Goal: Task Accomplishment & Management: Use online tool/utility

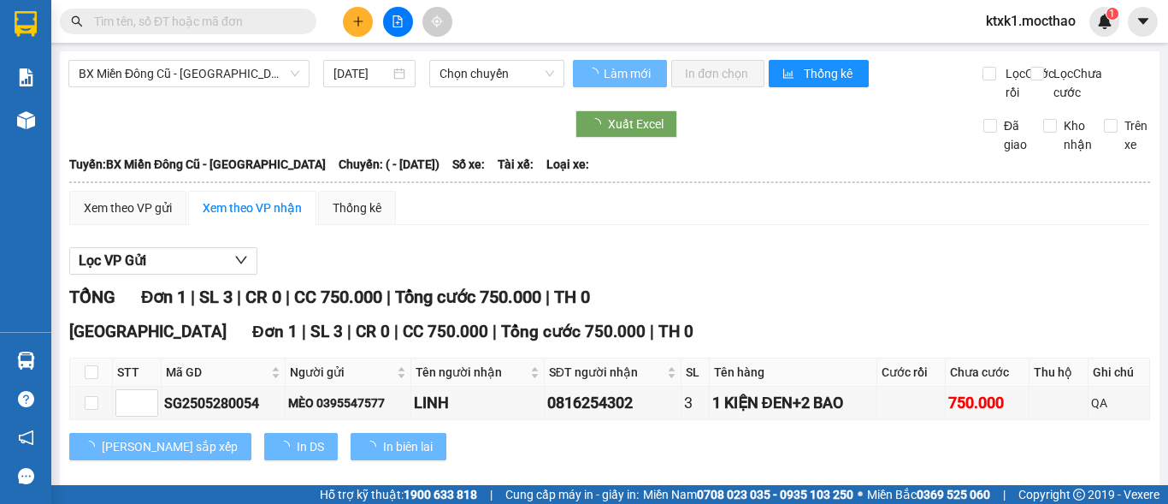
type input "[DATE]"
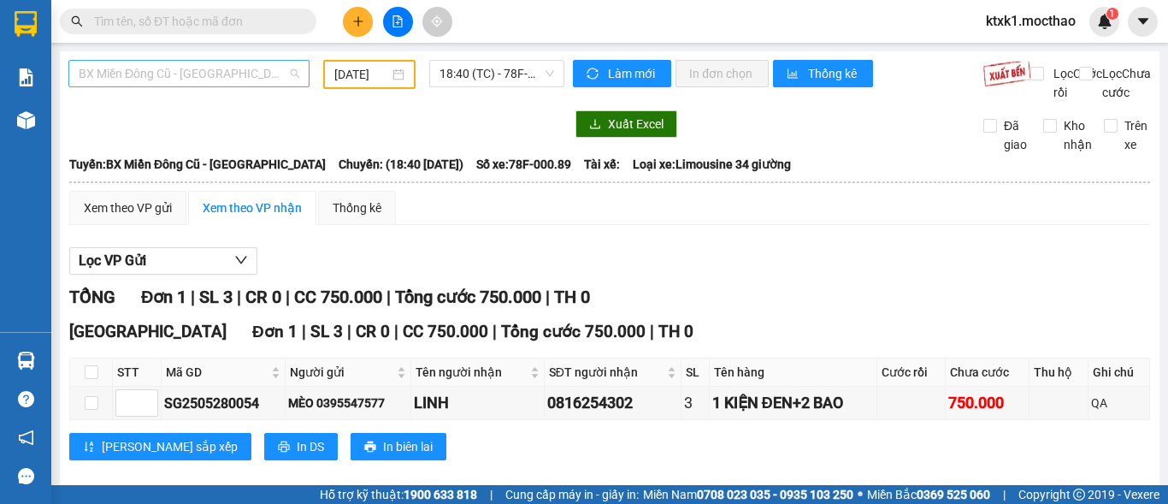
click at [209, 78] on span "BX Miền Đông Cũ - [GEOGRAPHIC_DATA]" at bounding box center [189, 74] width 221 height 26
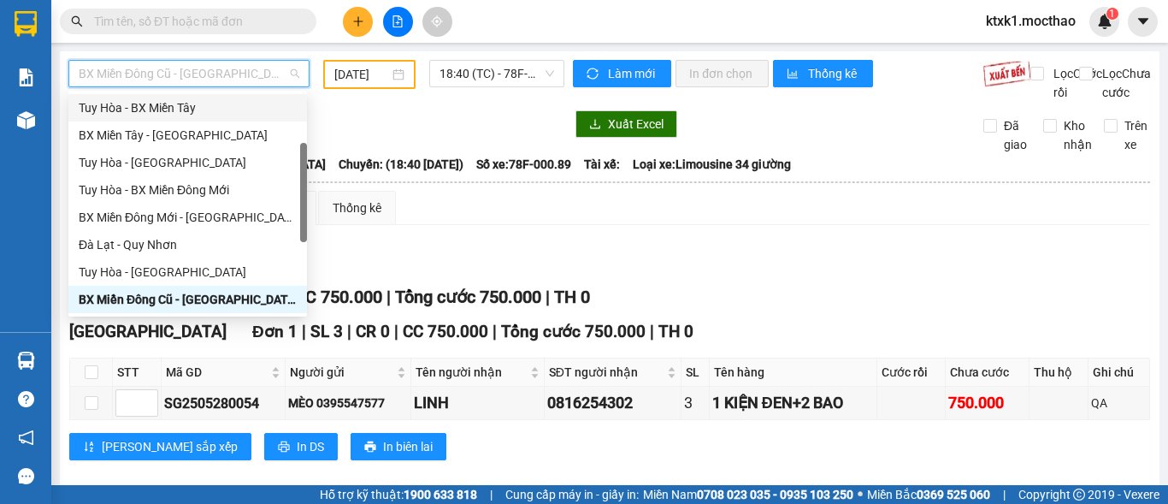
click at [173, 113] on div "Tuy Hòa - BX Miền Tây" at bounding box center [188, 107] width 218 height 19
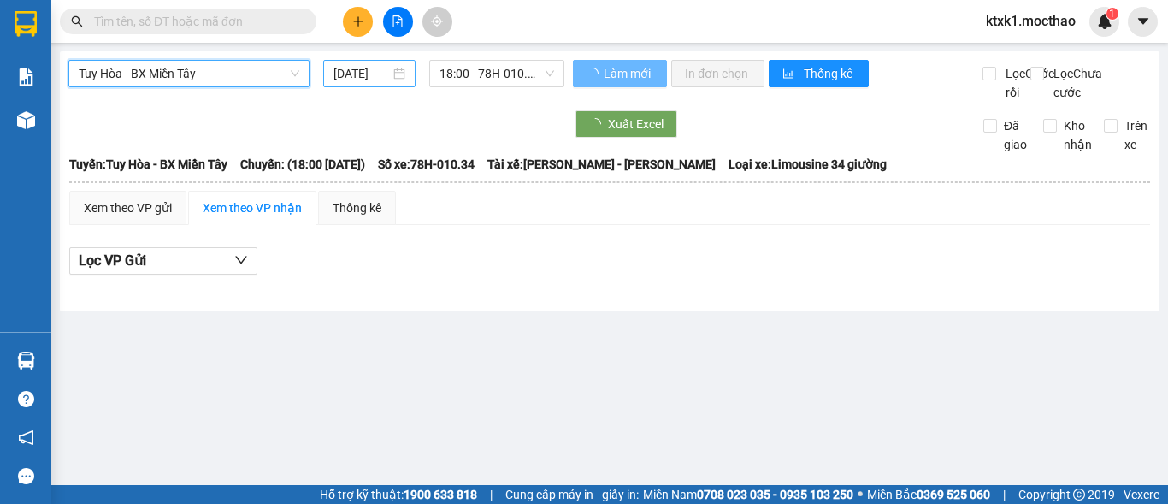
click at [366, 63] on div "[DATE]" at bounding box center [369, 73] width 92 height 27
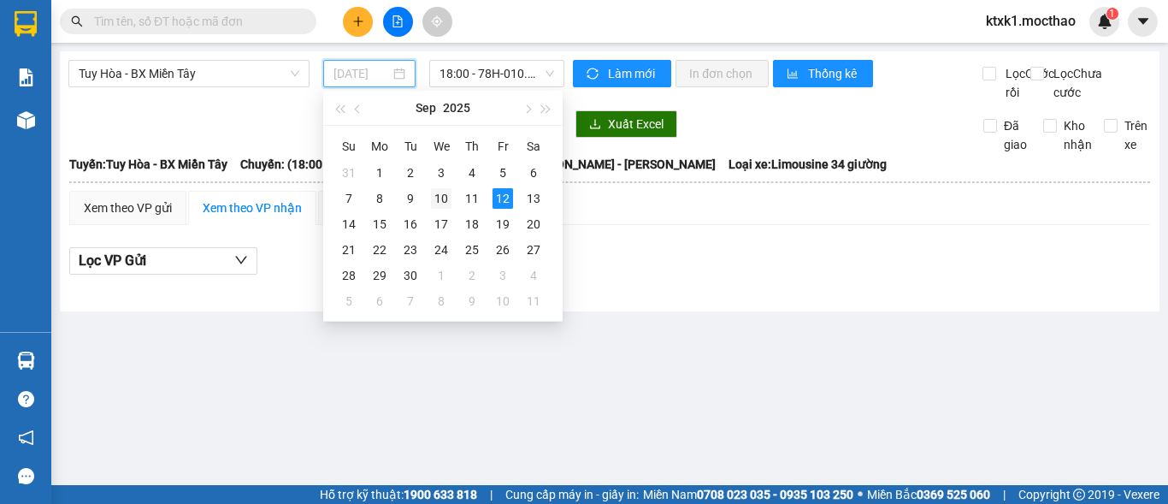
click at [436, 199] on div "10" at bounding box center [441, 198] width 21 height 21
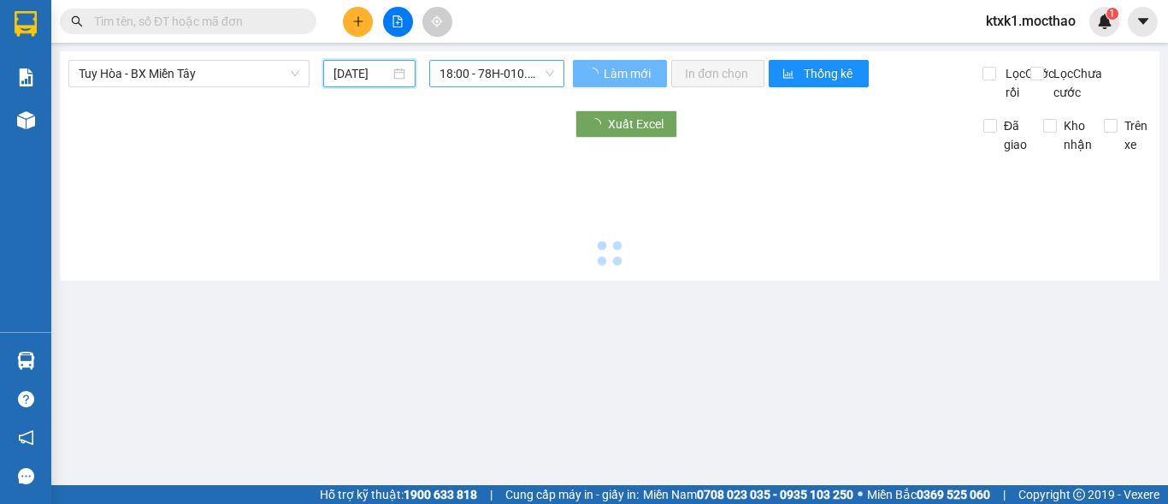
type input "[DATE]"
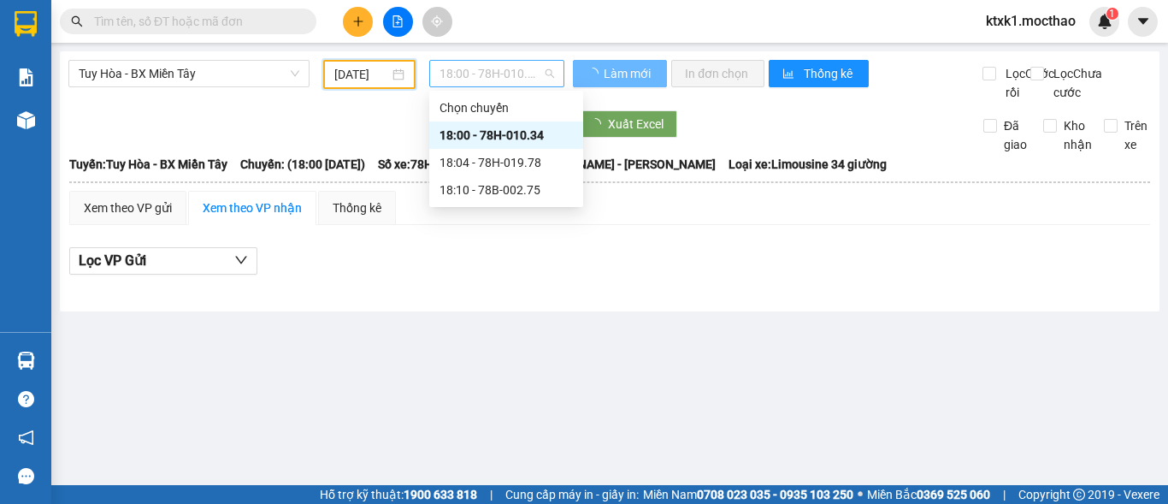
click at [493, 78] on span "18:00 - 78H-010.34" at bounding box center [496, 74] width 115 height 26
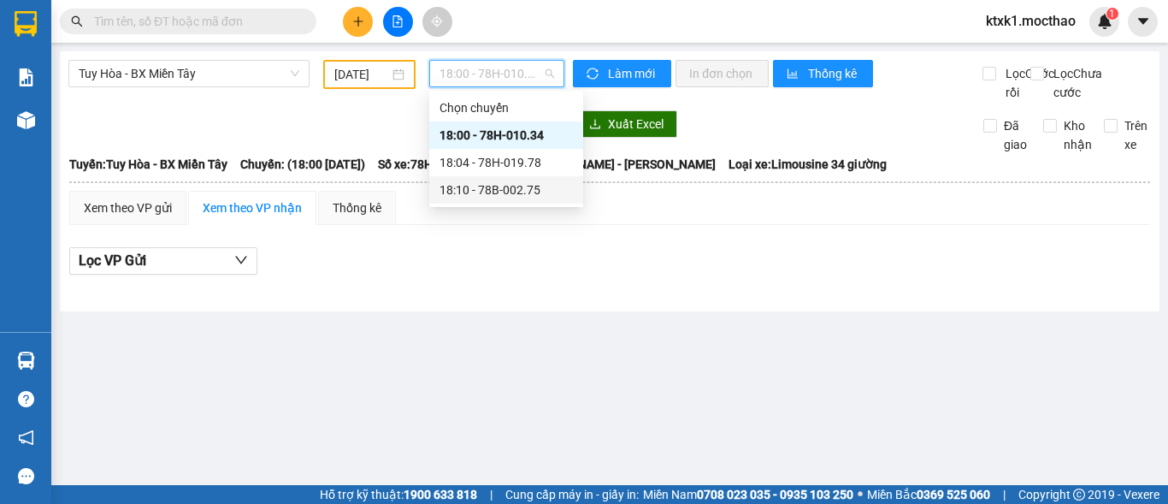
click at [492, 192] on div "18:10 - 78B-002.75" at bounding box center [505, 189] width 133 height 19
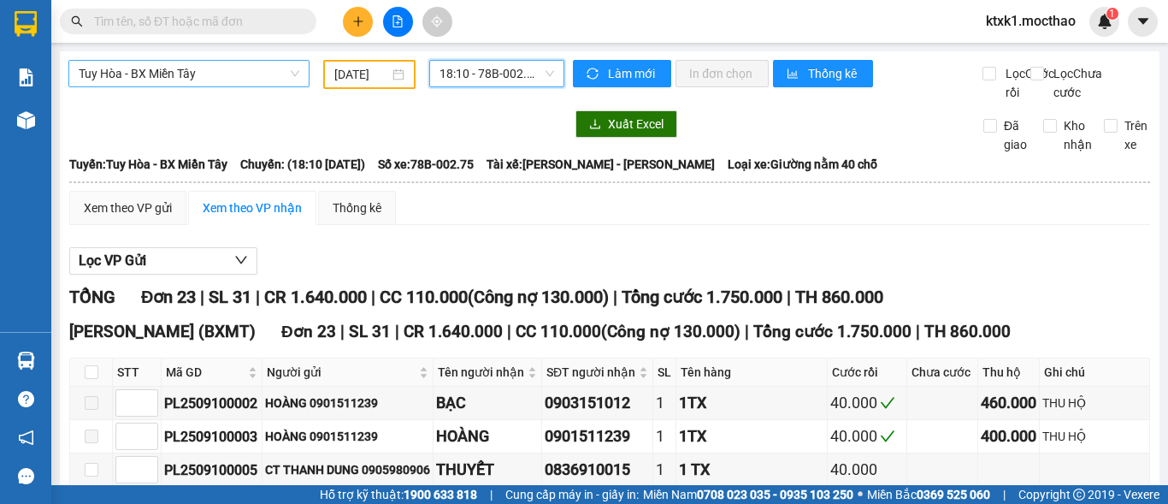
click at [184, 74] on span "Tuy Hòa - BX Miền Tây" at bounding box center [189, 74] width 221 height 26
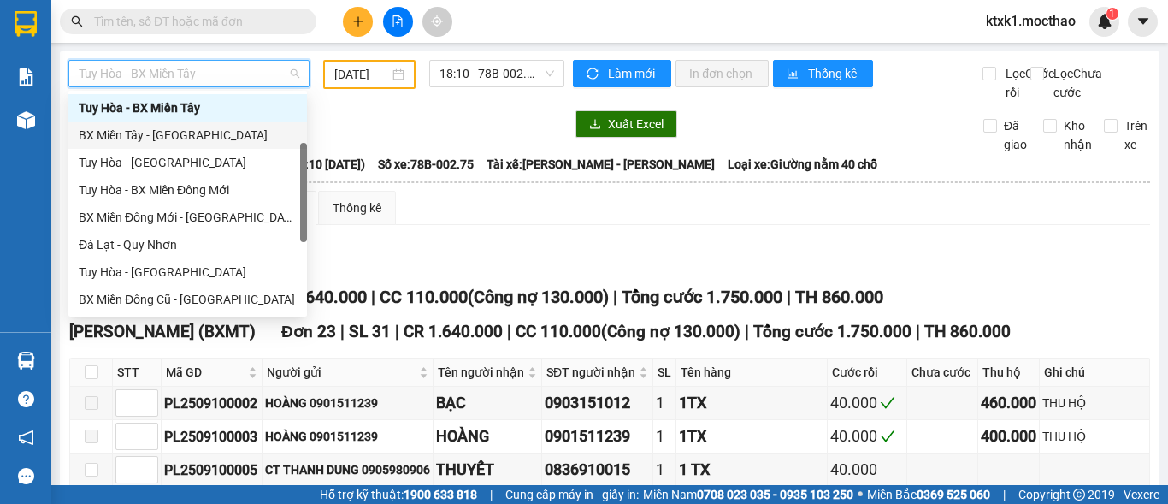
click at [167, 139] on div "BX Miền Tây - [GEOGRAPHIC_DATA]" at bounding box center [188, 135] width 218 height 19
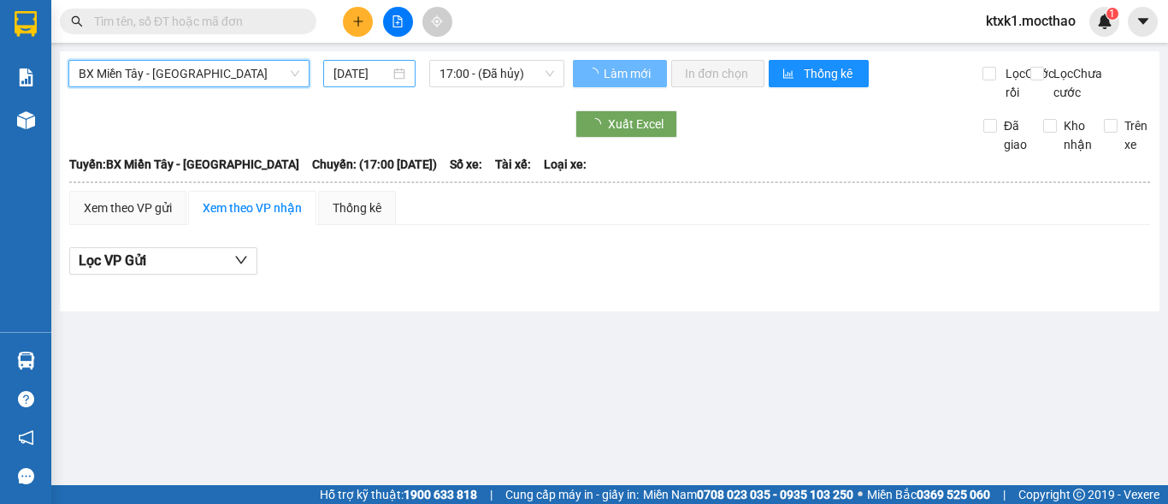
click at [361, 69] on input "[DATE]" at bounding box center [361, 73] width 56 height 19
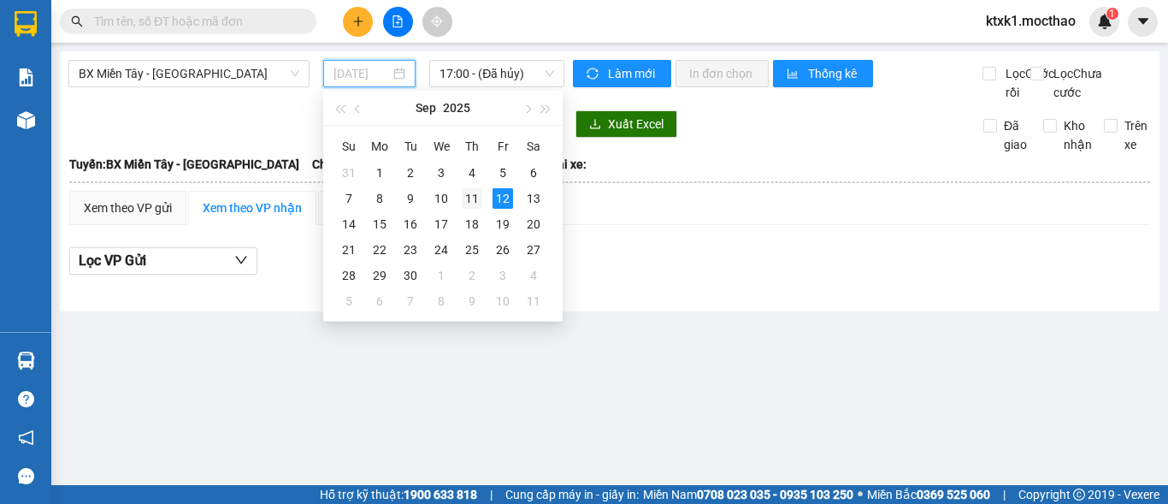
click at [477, 203] on div "11" at bounding box center [472, 198] width 21 height 21
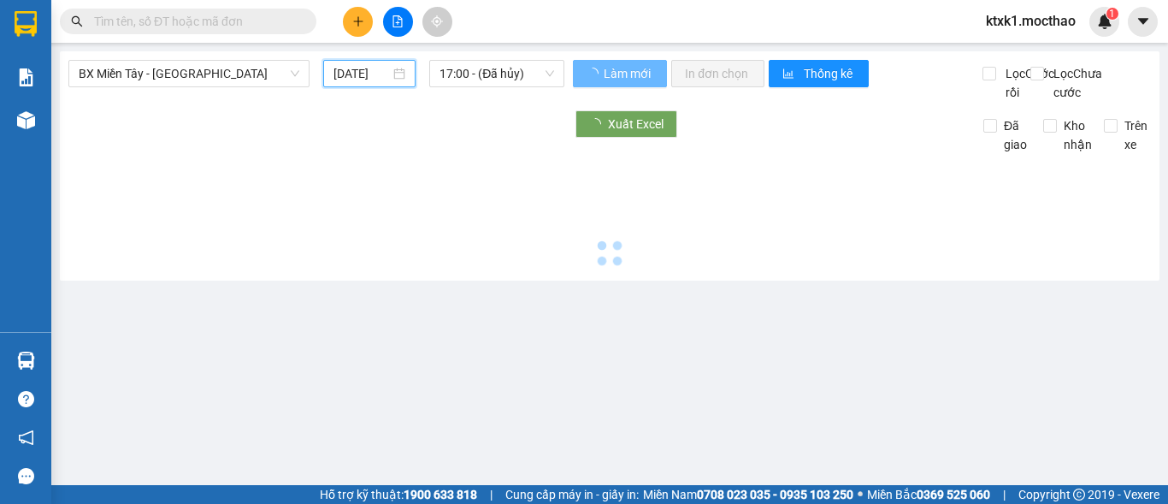
type input "[DATE]"
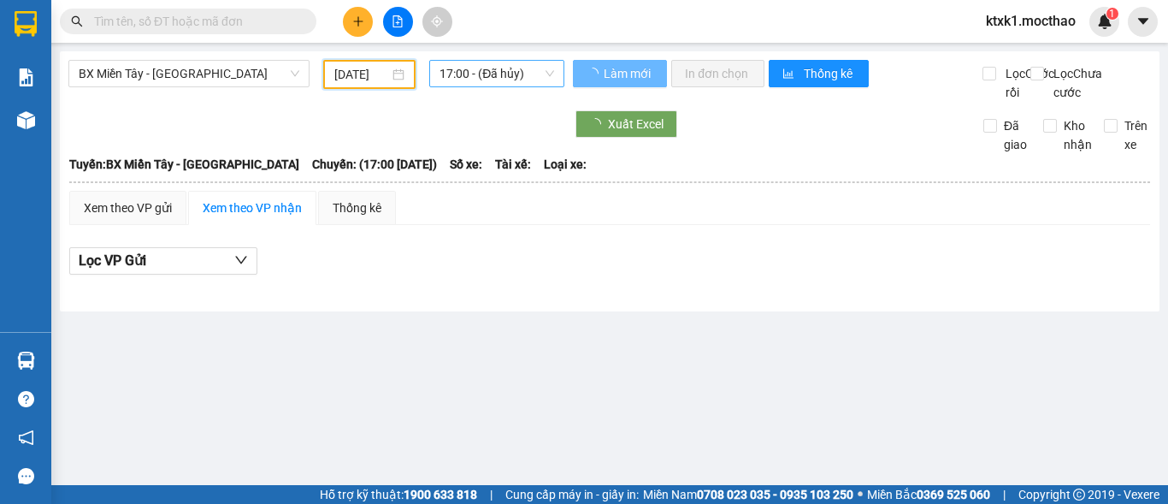
click at [496, 72] on span "17:00 - (Đã hủy)" at bounding box center [496, 74] width 115 height 26
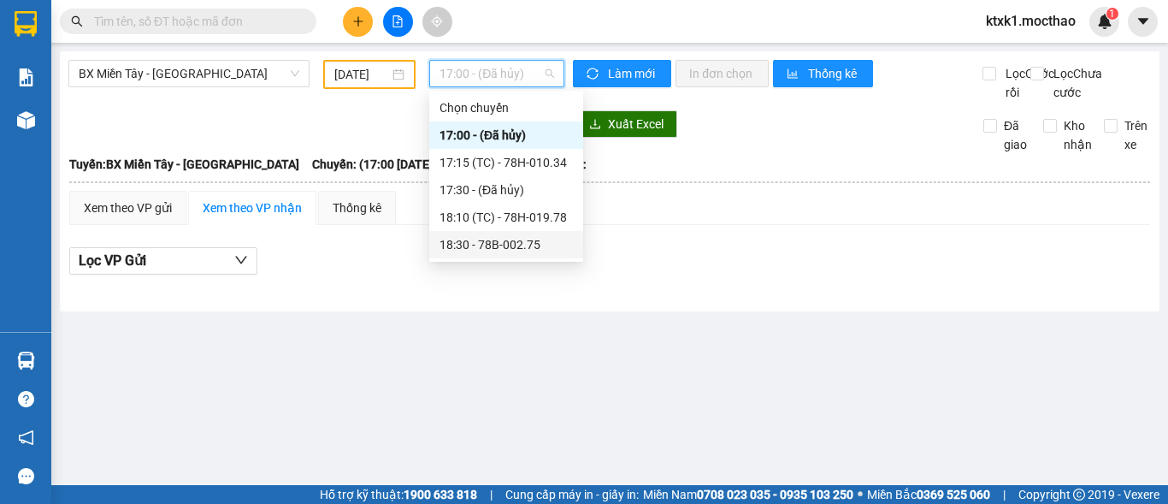
click at [515, 245] on div "18:30 - 78B-002.75" at bounding box center [505, 244] width 133 height 19
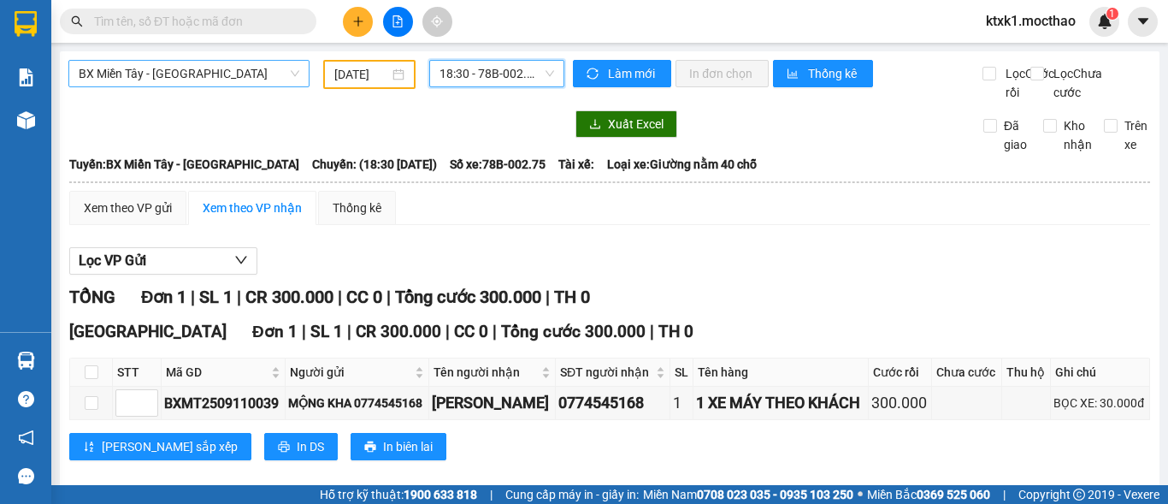
click at [211, 66] on span "BX Miền Tây - [GEOGRAPHIC_DATA]" at bounding box center [189, 74] width 221 height 26
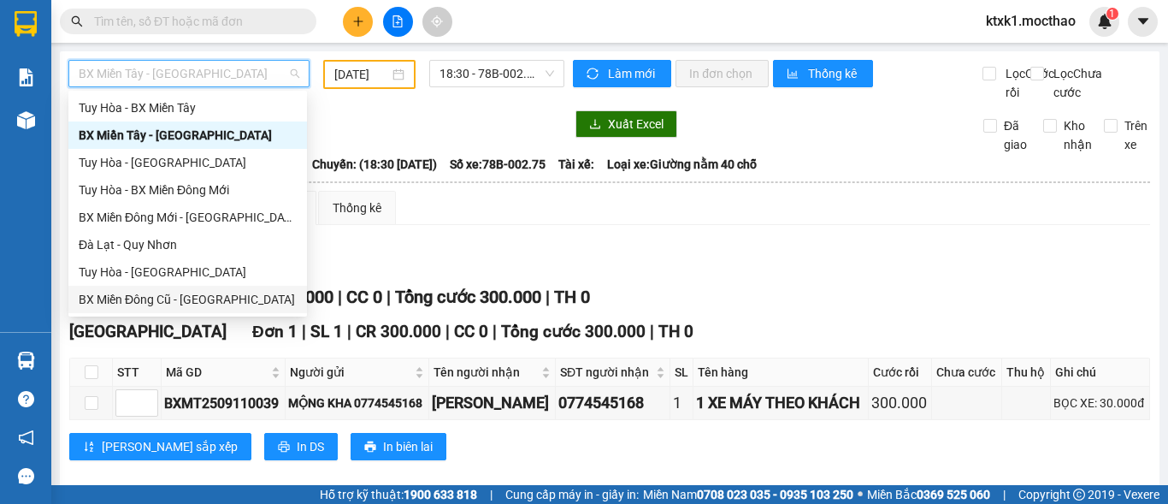
click at [160, 299] on div "BX Miền Đông Cũ - [GEOGRAPHIC_DATA]" at bounding box center [188, 299] width 218 height 19
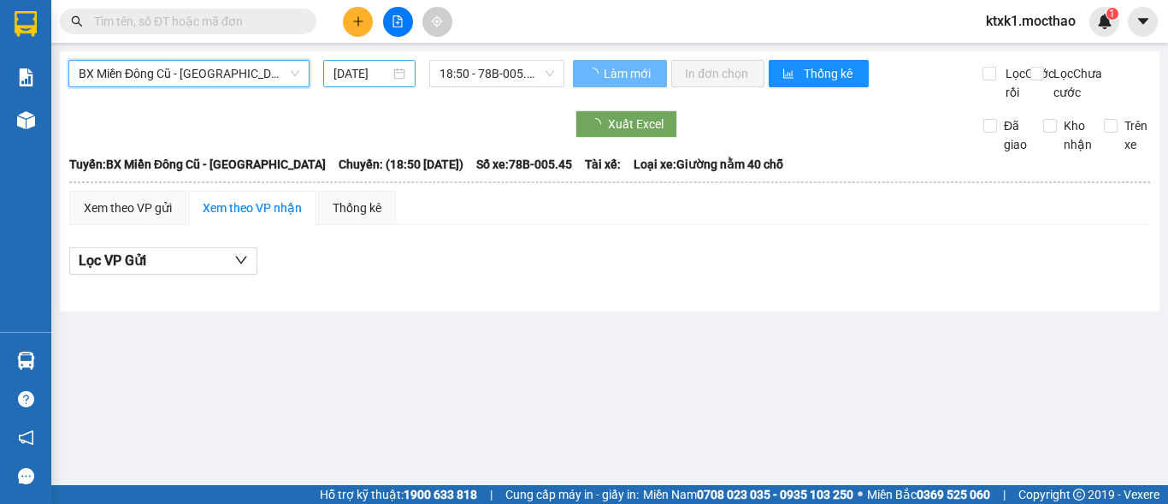
click at [371, 72] on input "[DATE]" at bounding box center [361, 73] width 56 height 19
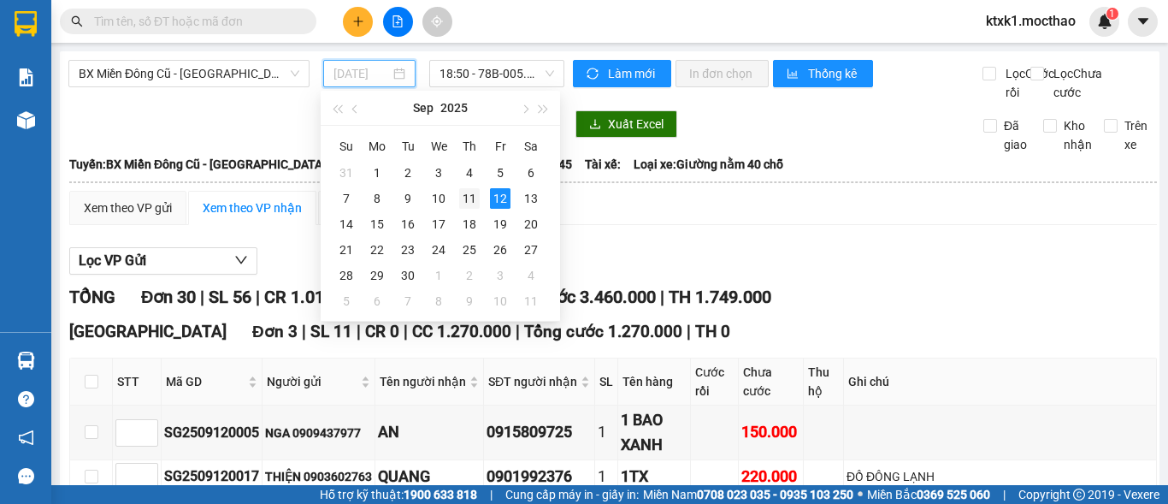
click at [475, 197] on div "11" at bounding box center [469, 198] width 21 height 21
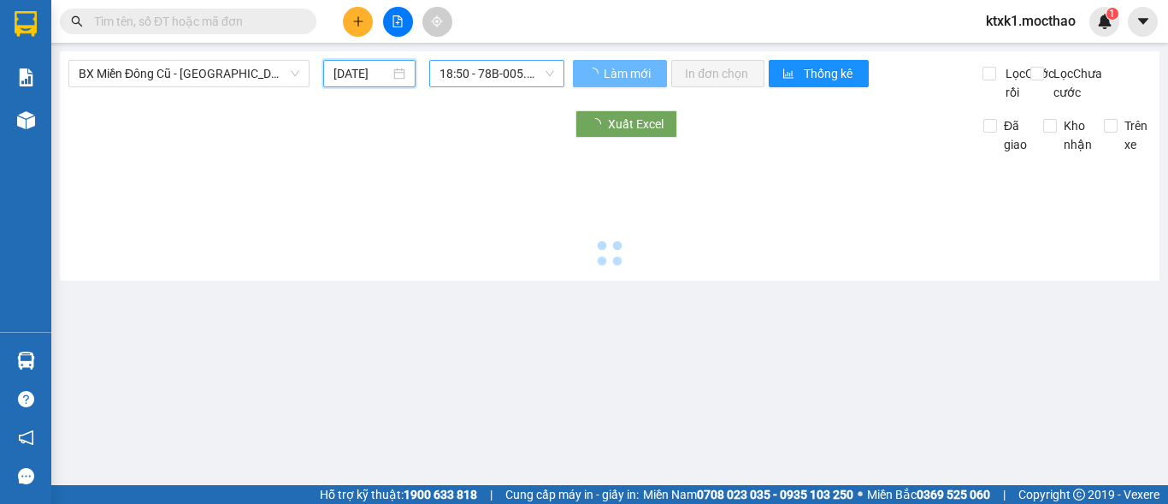
click at [501, 68] on span "18:50 - 78B-005.45" at bounding box center [496, 74] width 115 height 26
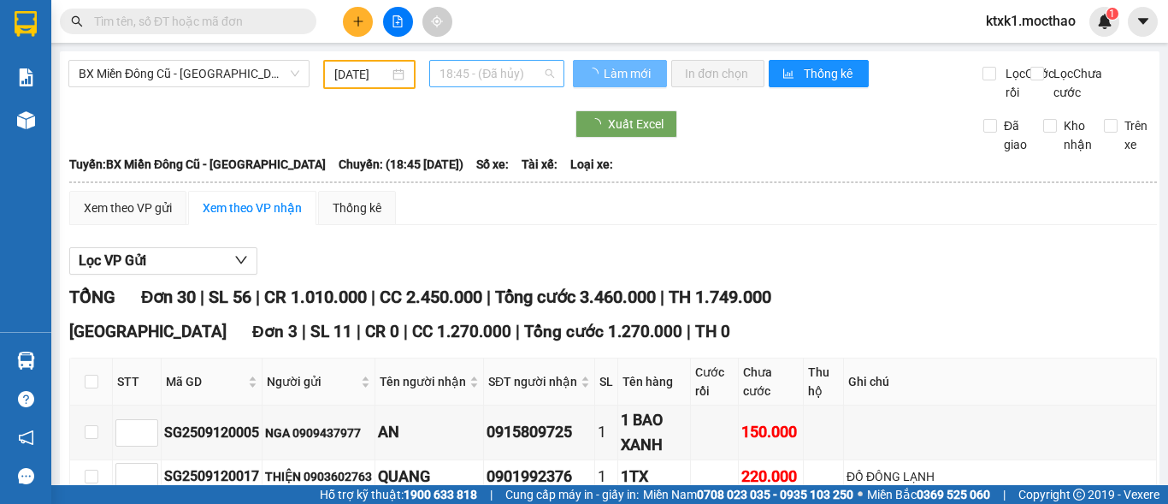
type input "[DATE]"
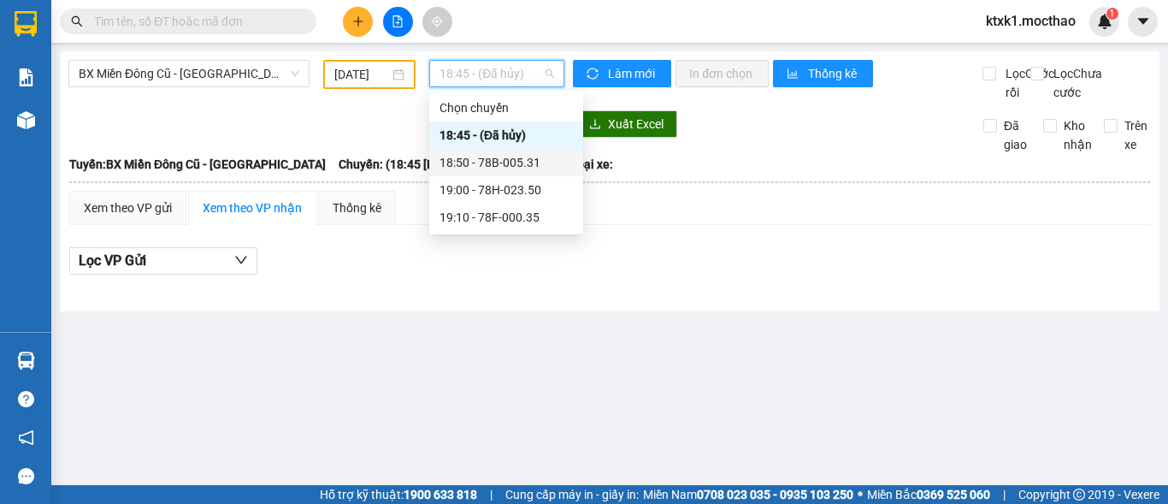
click at [526, 157] on div "18:50 - 78B-005.31" at bounding box center [505, 162] width 133 height 19
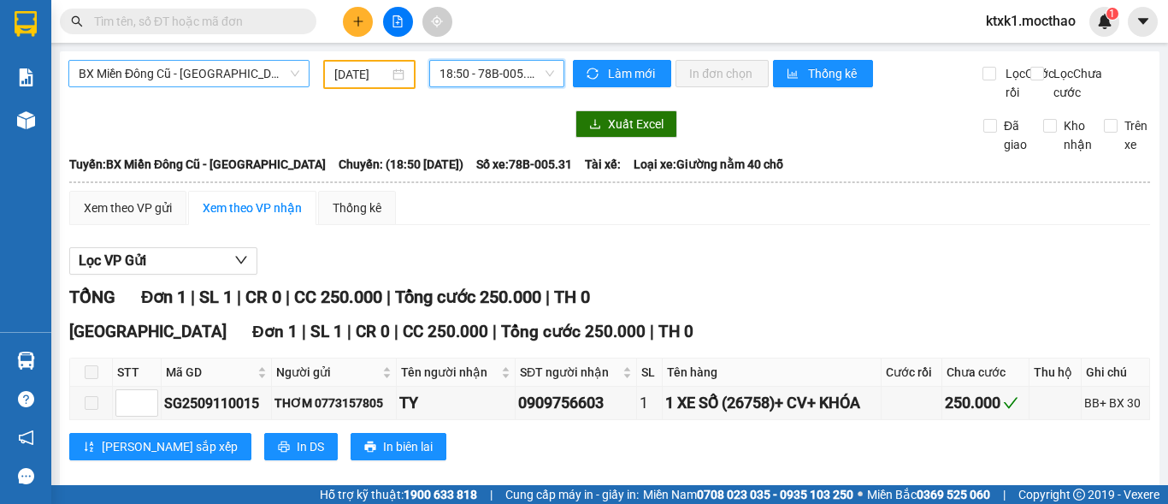
click at [178, 74] on span "BX Miền Đông Cũ - [GEOGRAPHIC_DATA]" at bounding box center [189, 74] width 221 height 26
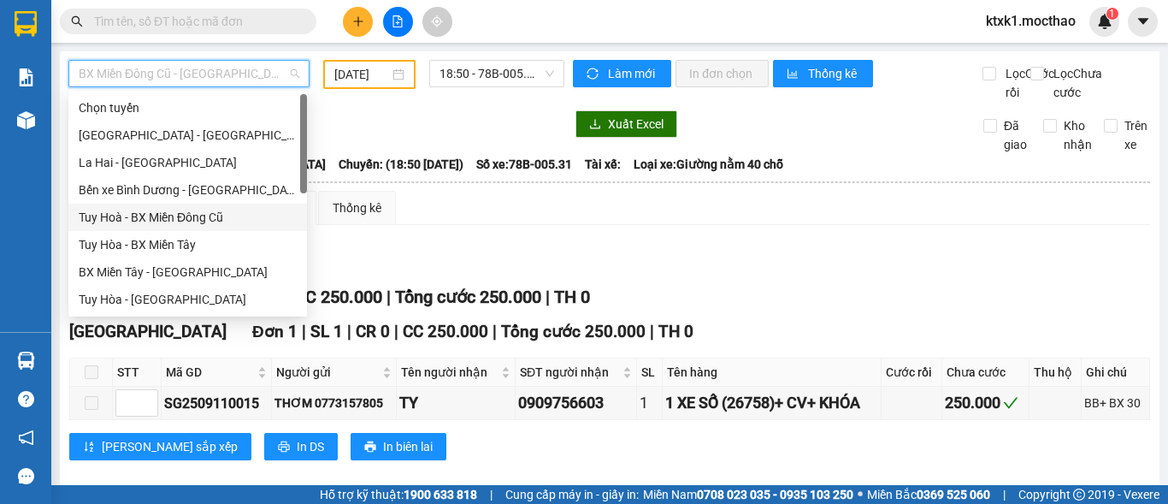
click at [188, 221] on div "Tuy Hoà - BX Miền Đông Cũ" at bounding box center [188, 217] width 218 height 19
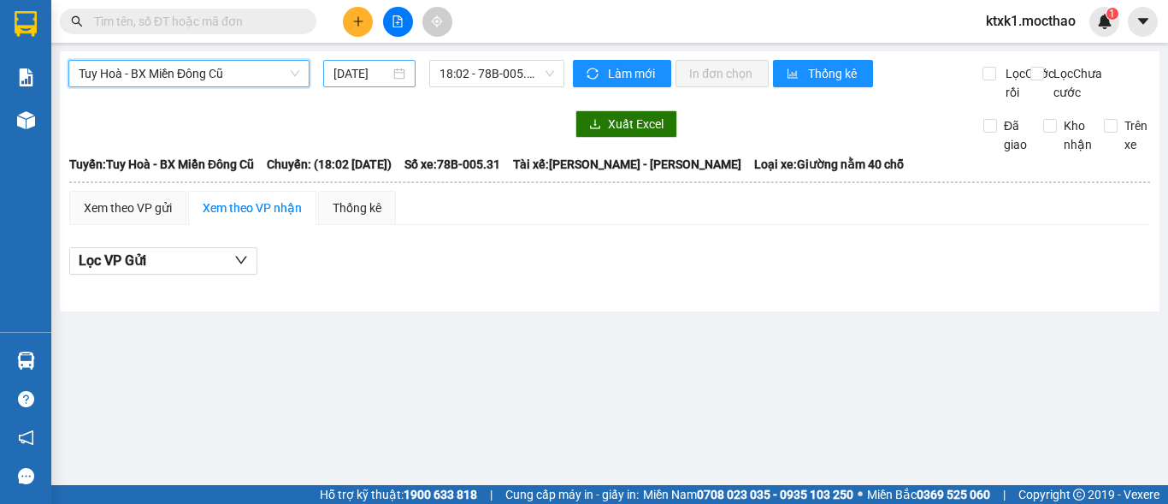
click at [369, 71] on input "[DATE]" at bounding box center [361, 73] width 56 height 19
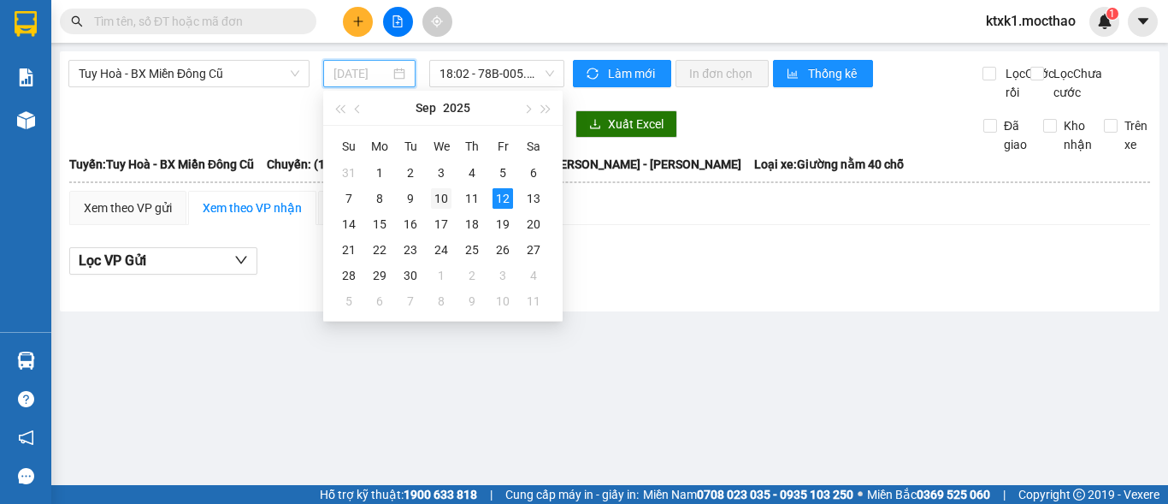
click at [448, 198] on div "10" at bounding box center [441, 198] width 21 height 21
type input "[DATE]"
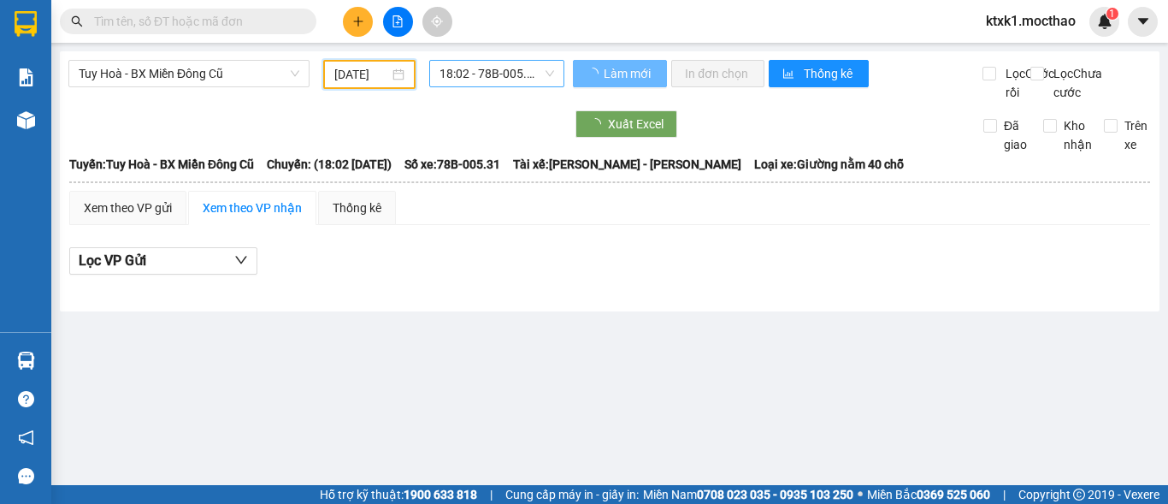
click at [504, 76] on span "18:02 - 78B-005.31" at bounding box center [496, 74] width 115 height 26
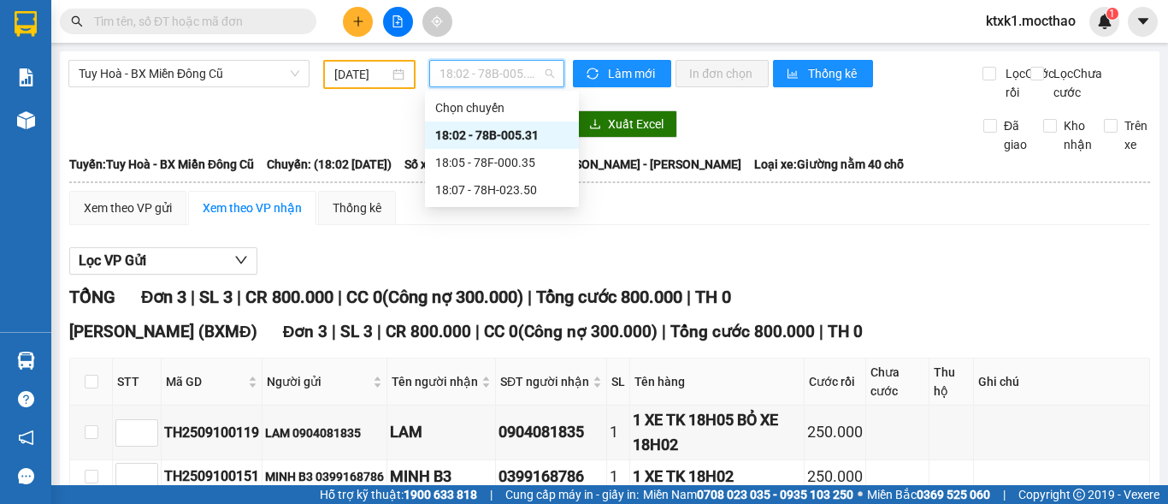
click at [528, 133] on div "18:02 - 78B-005.31" at bounding box center [501, 135] width 133 height 19
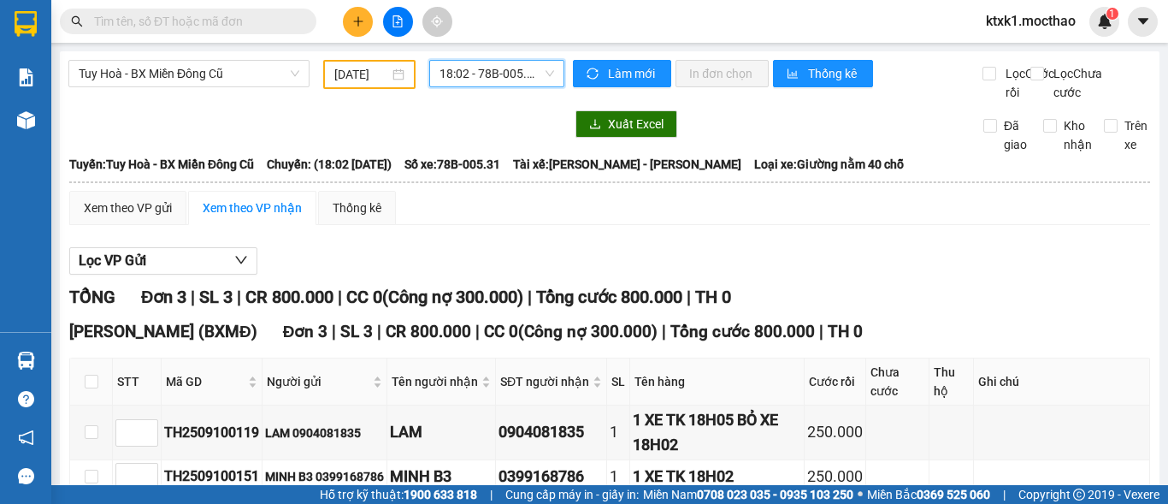
click at [497, 71] on span "18:02 - 78B-005.31" at bounding box center [496, 74] width 115 height 26
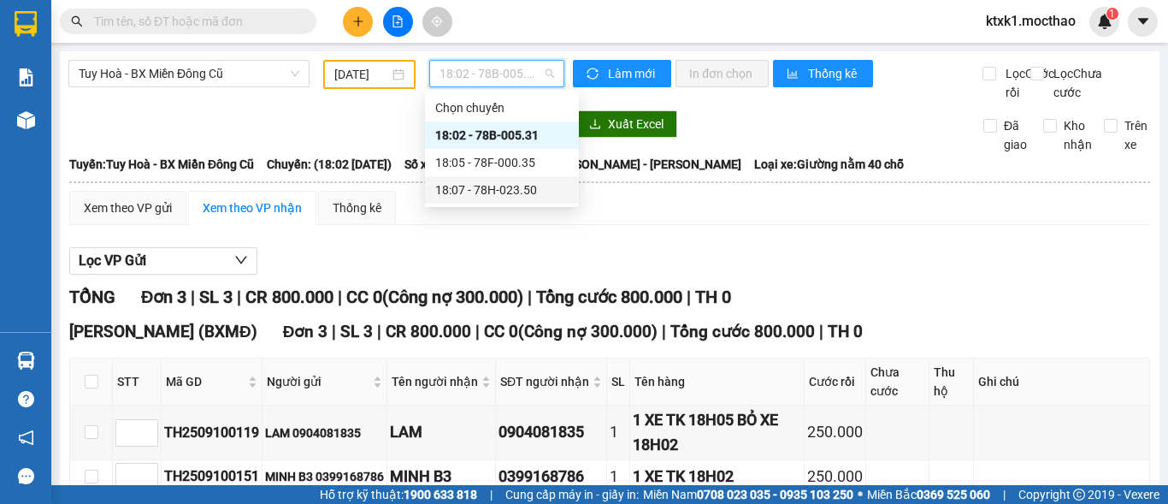
click at [528, 198] on div "18:07 - 78H-023.50" at bounding box center [501, 189] width 133 height 19
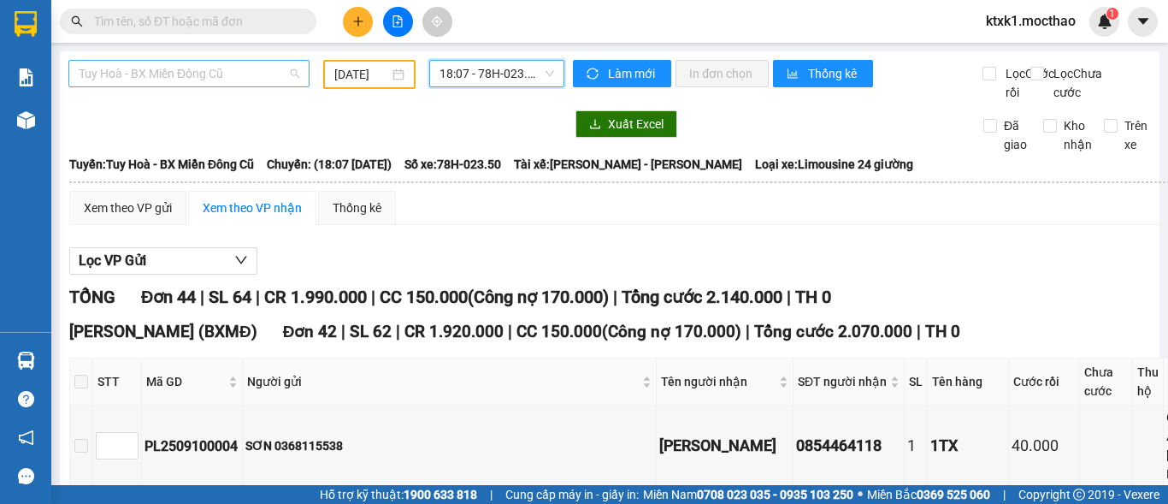
click at [162, 80] on span "Tuy Hoà - BX Miền Đông Cũ" at bounding box center [189, 74] width 221 height 26
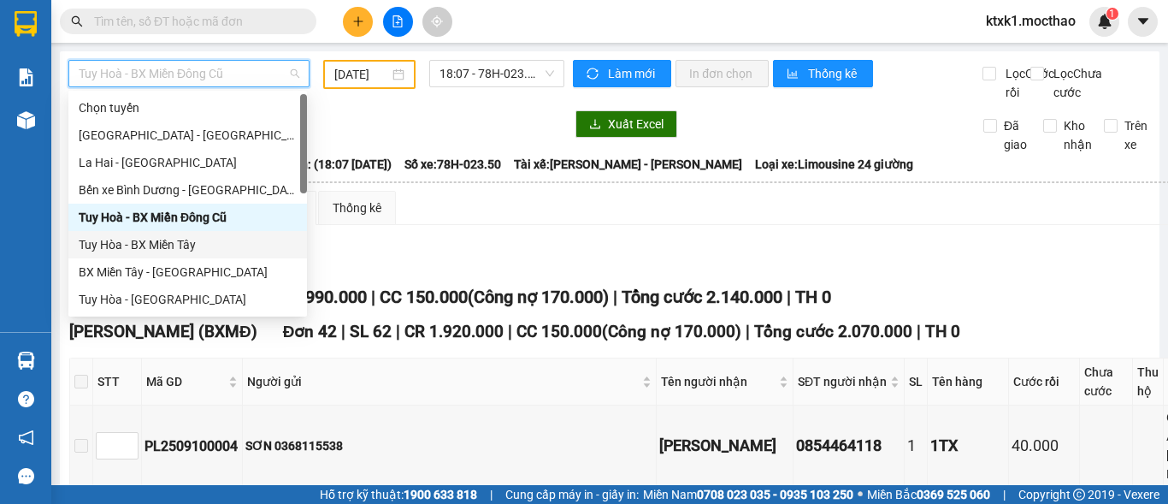
scroll to position [257, 0]
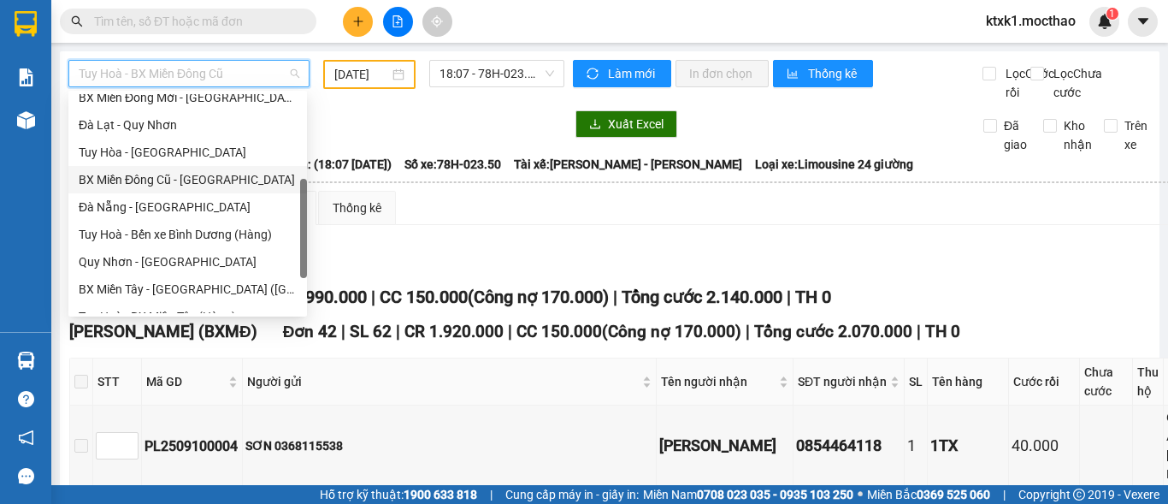
click at [168, 176] on div "BX Miền Đông Cũ - [GEOGRAPHIC_DATA]" at bounding box center [188, 179] width 218 height 19
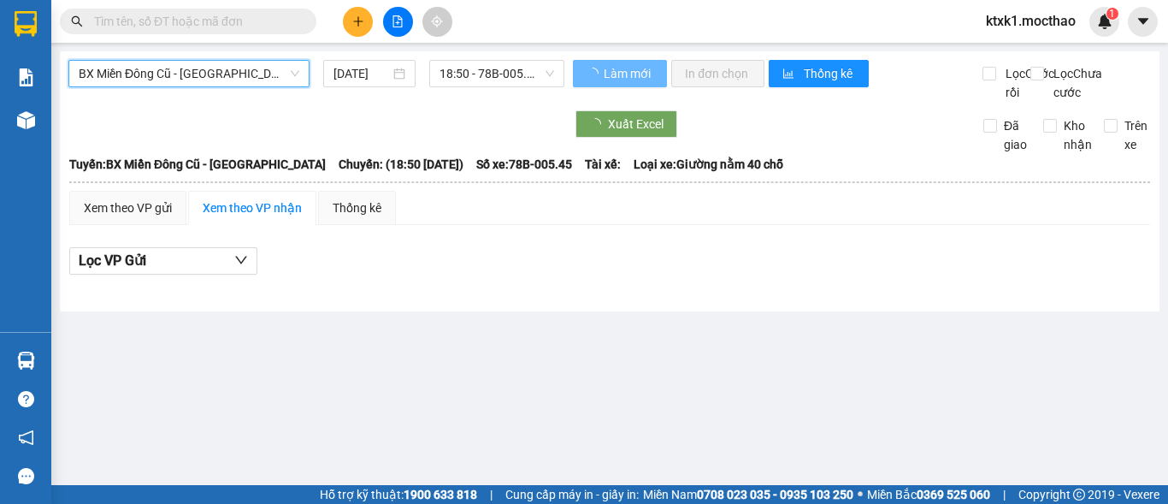
click at [363, 69] on input "[DATE]" at bounding box center [361, 73] width 56 height 19
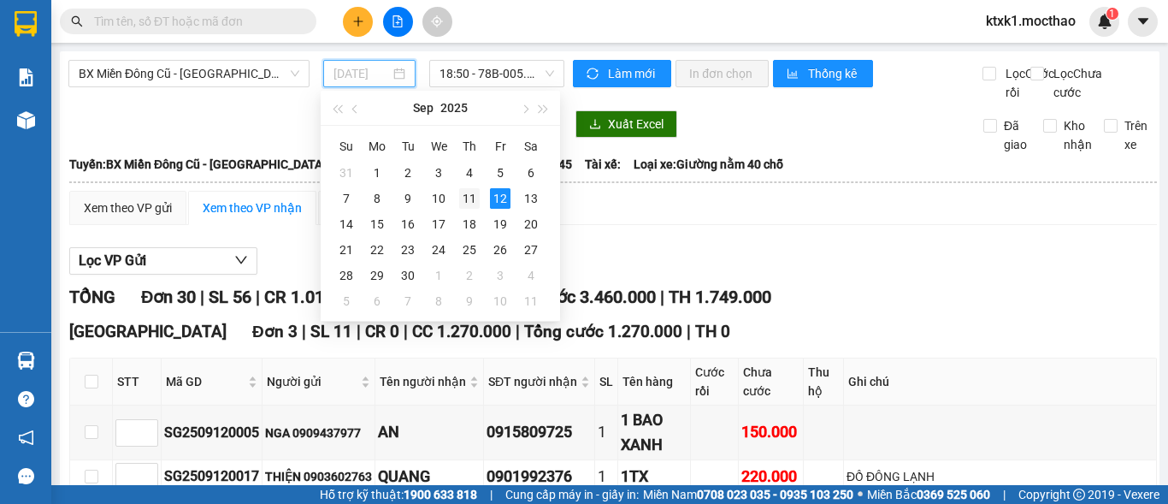
click at [471, 197] on div "11" at bounding box center [469, 198] width 21 height 21
click at [481, 68] on span "18:50 - 78B-005.45" at bounding box center [496, 74] width 115 height 26
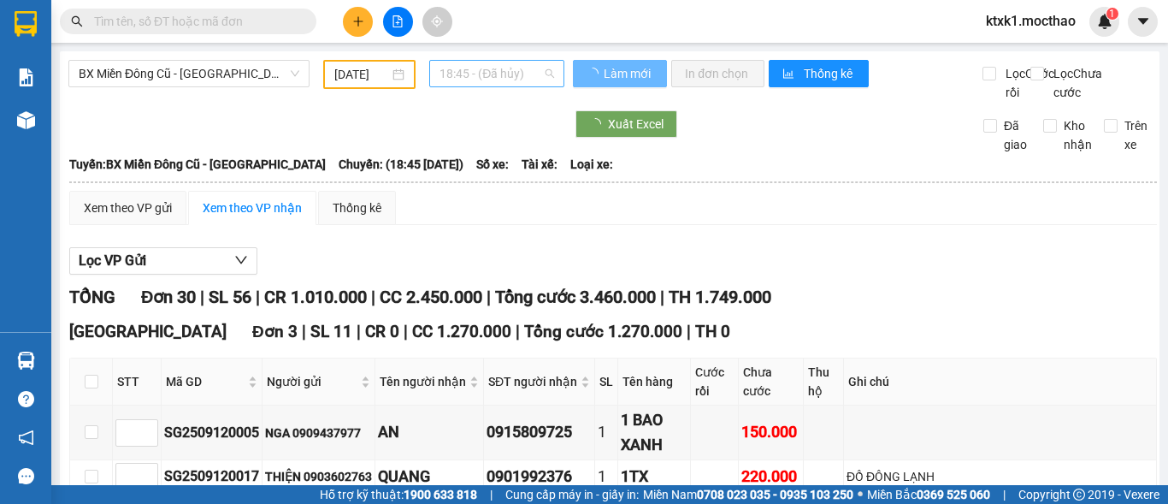
type input "[DATE]"
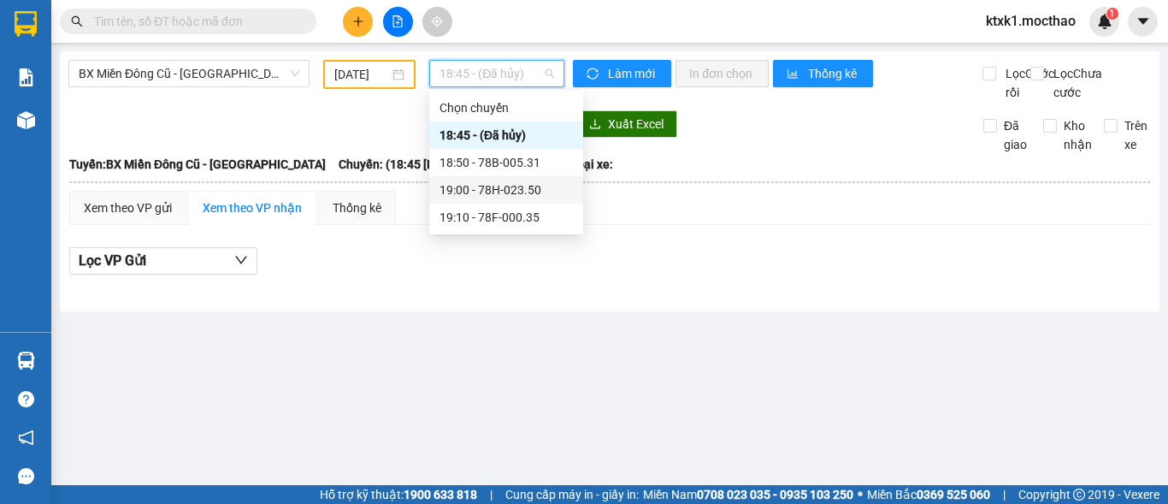
click at [516, 195] on div "19:00 - 78H-023.50" at bounding box center [505, 189] width 133 height 19
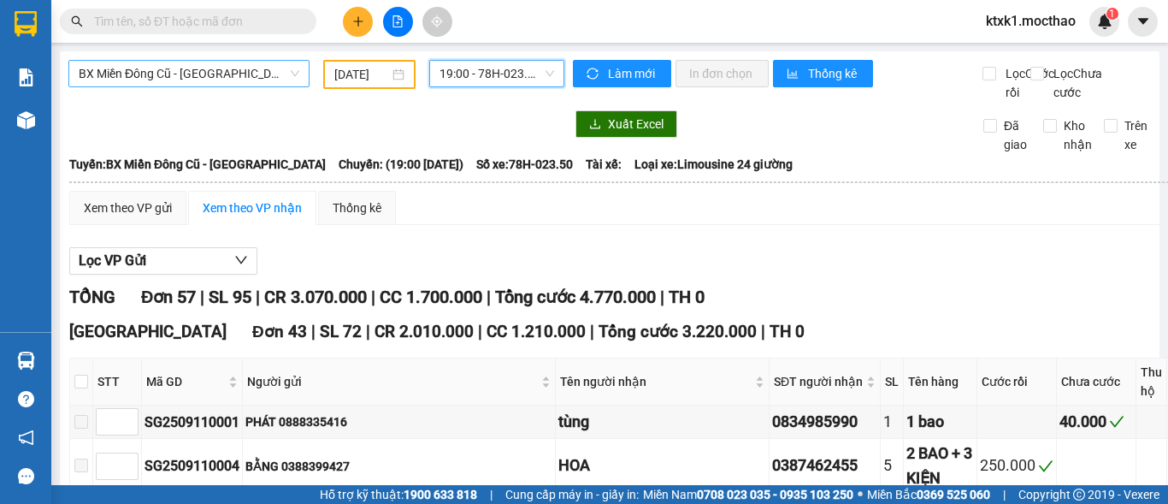
click at [248, 69] on span "BX Miền Đông Cũ - [GEOGRAPHIC_DATA]" at bounding box center [189, 74] width 221 height 26
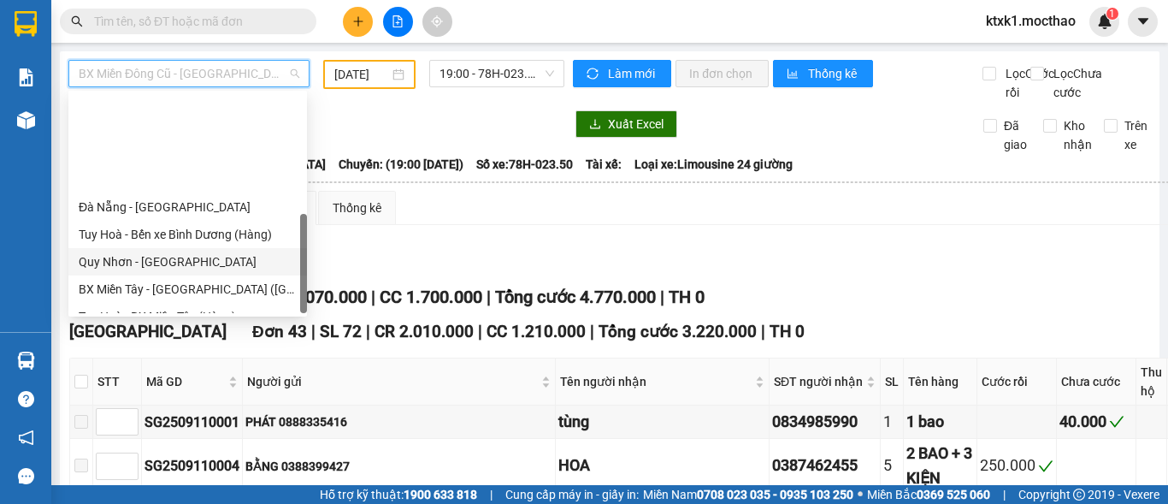
scroll to position [383, 0]
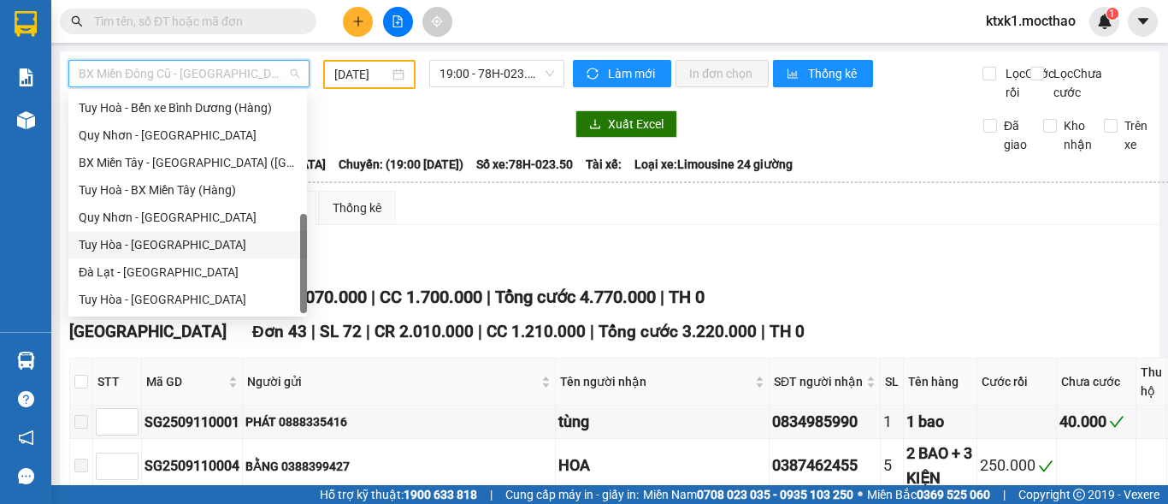
click at [186, 244] on div "Tuy Hòa - [GEOGRAPHIC_DATA]" at bounding box center [188, 244] width 218 height 19
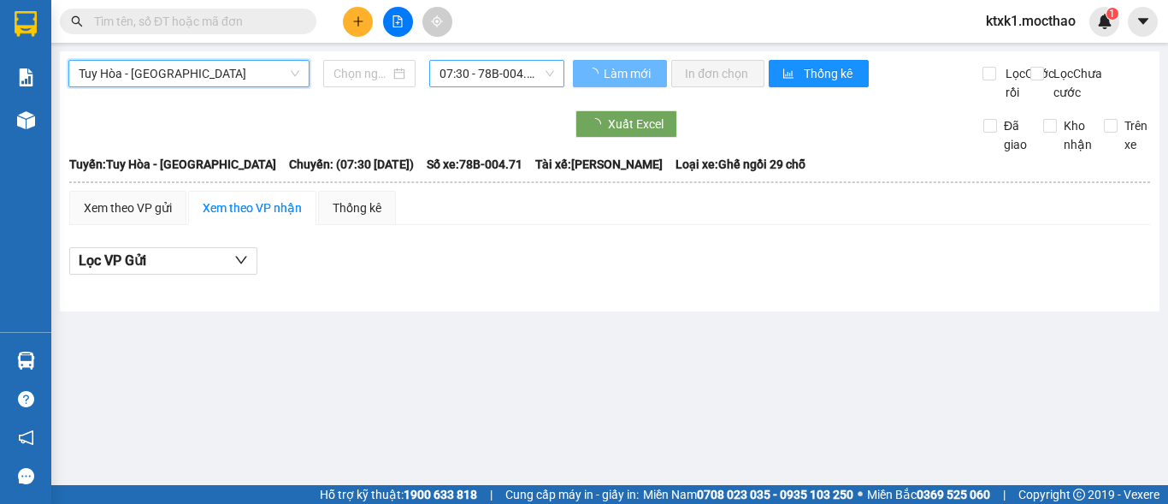
type input "[DATE]"
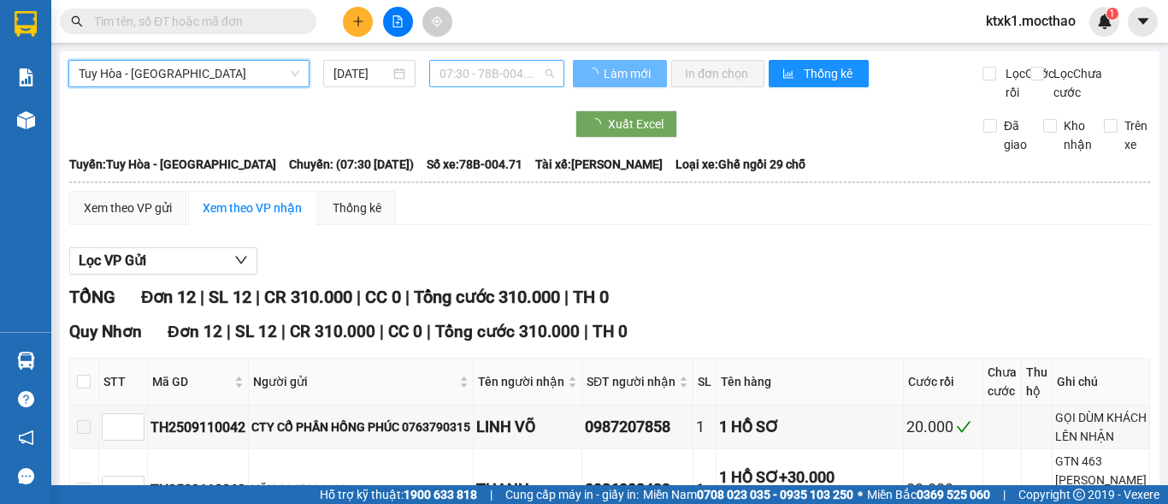
click at [498, 62] on span "07:30 - 78B-004.71" at bounding box center [496, 74] width 115 height 26
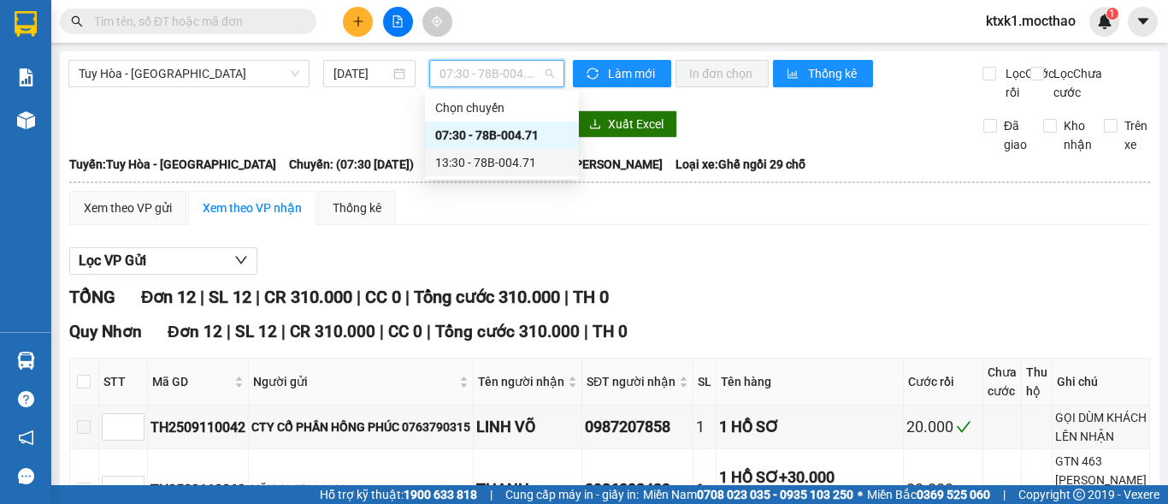
click at [502, 162] on div "13:30 - 78B-004.71" at bounding box center [501, 162] width 133 height 19
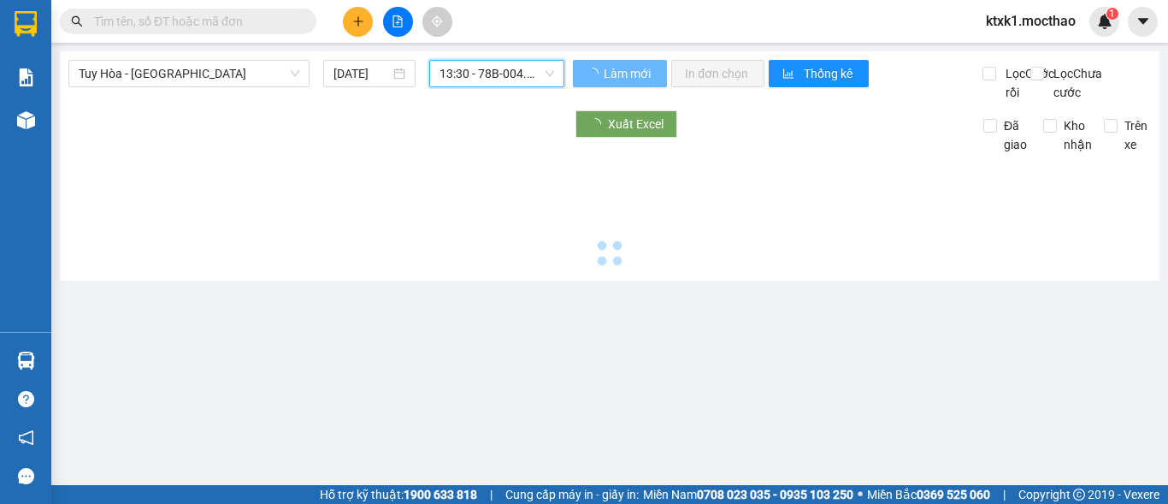
click at [477, 63] on span "13:30 - 78B-004.71" at bounding box center [496, 74] width 115 height 26
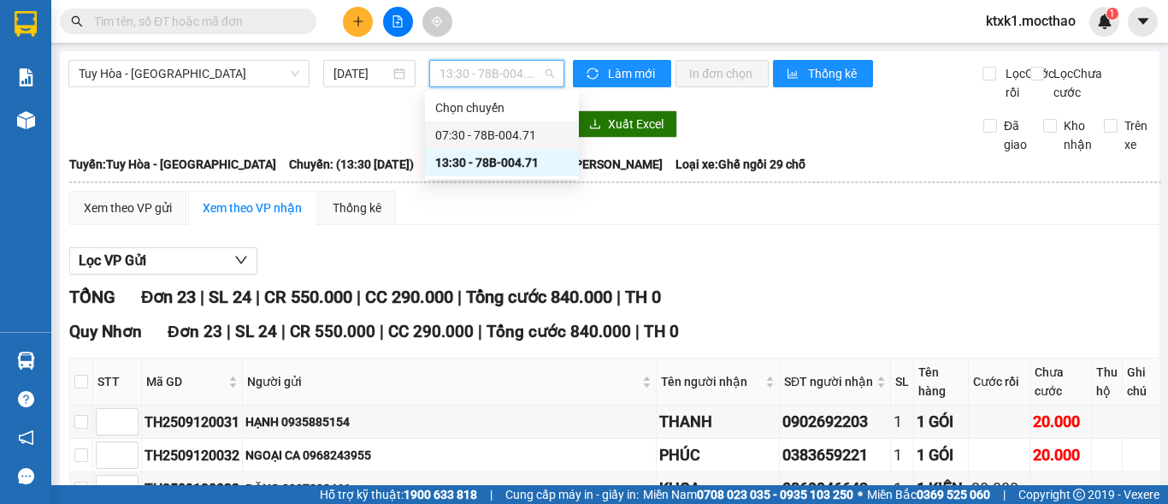
click at [493, 133] on div "07:30 - 78B-004.71" at bounding box center [501, 135] width 133 height 19
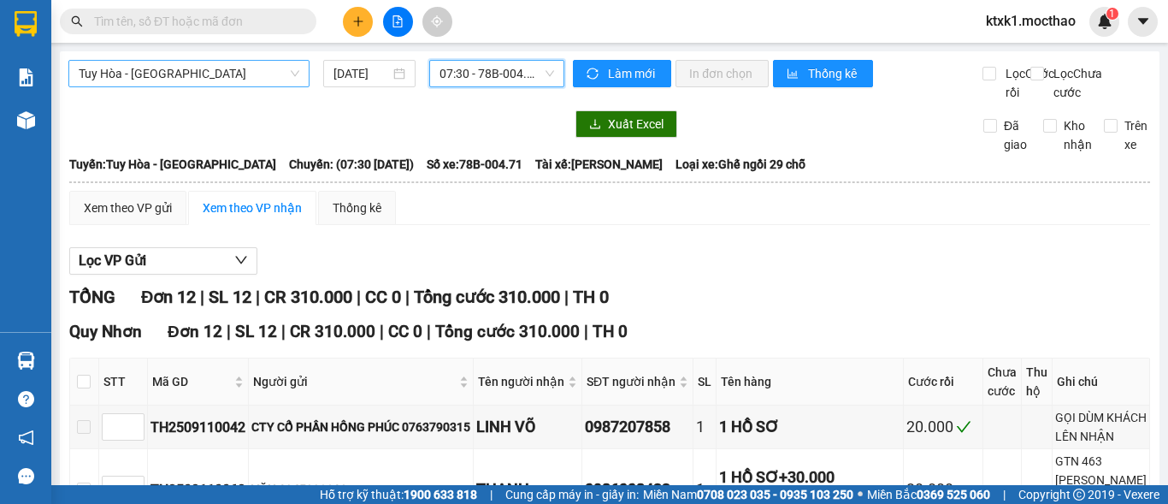
click at [134, 68] on span "Tuy Hòa - [GEOGRAPHIC_DATA]" at bounding box center [189, 74] width 221 height 26
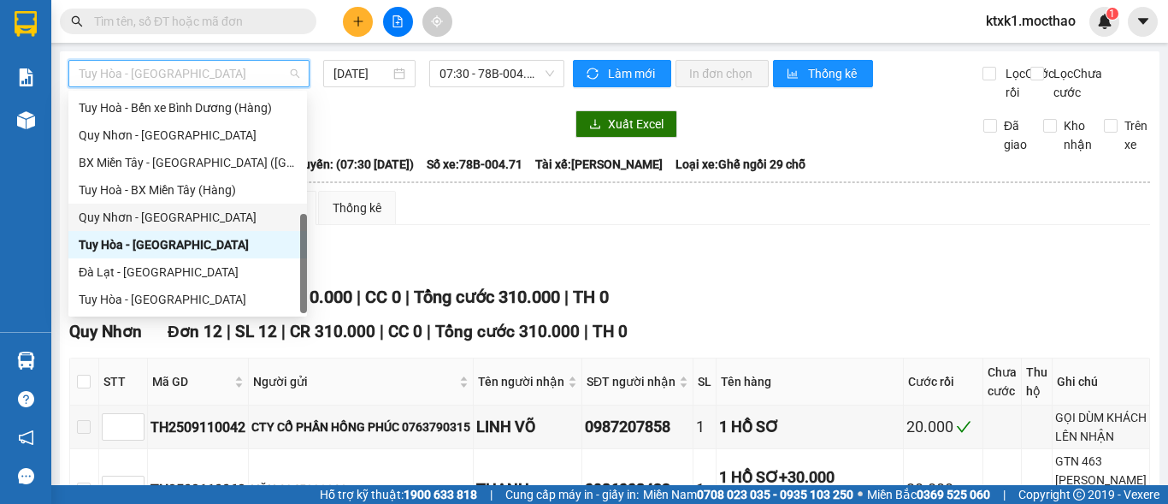
click at [164, 219] on div "Quy Nhơn - [GEOGRAPHIC_DATA]" at bounding box center [188, 217] width 218 height 19
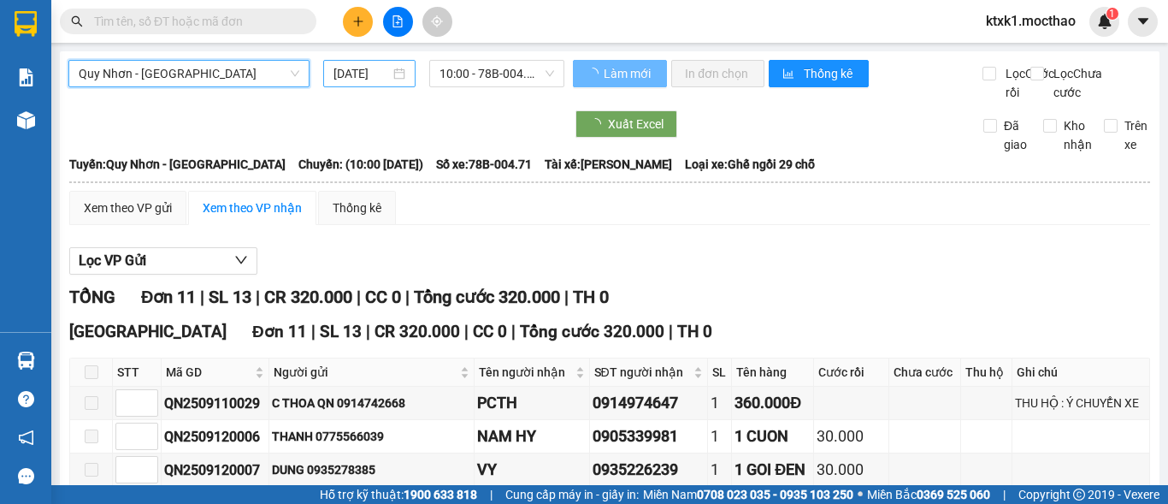
click at [350, 70] on input "[DATE]" at bounding box center [361, 73] width 56 height 19
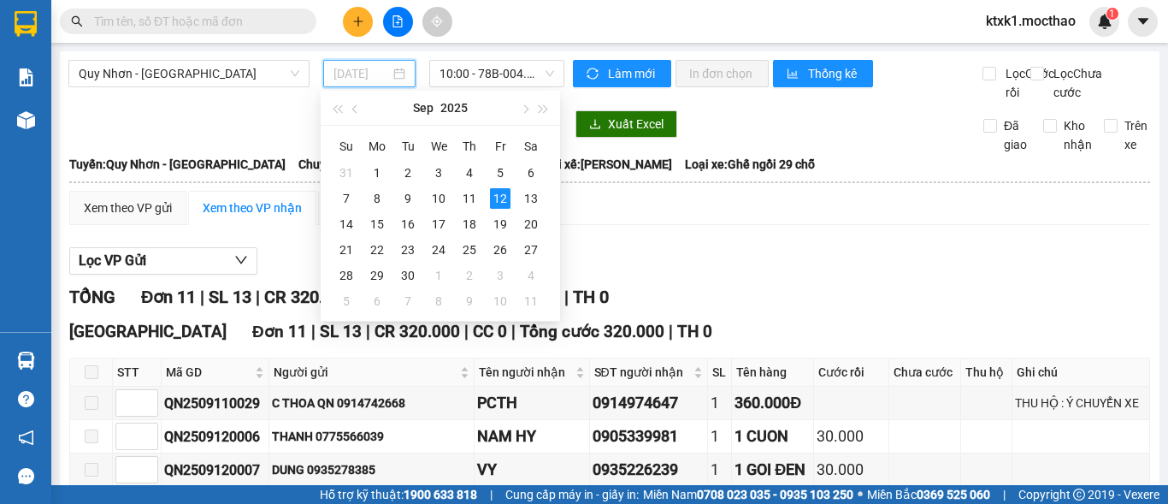
type input "[DATE]"
click at [498, 199] on div "12" at bounding box center [500, 198] width 21 height 21
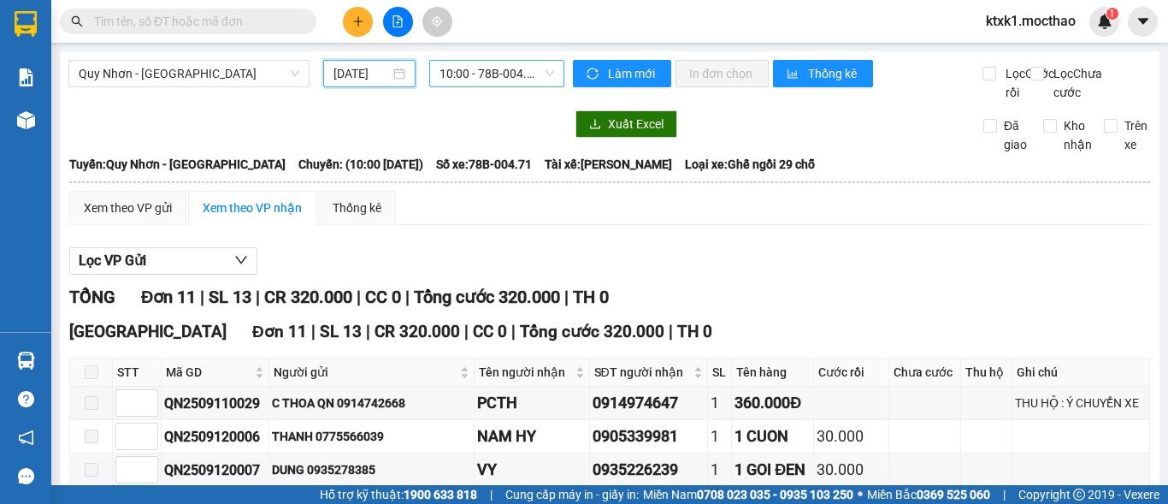
click at [477, 80] on span "10:00 - 78B-004.71" at bounding box center [496, 74] width 115 height 26
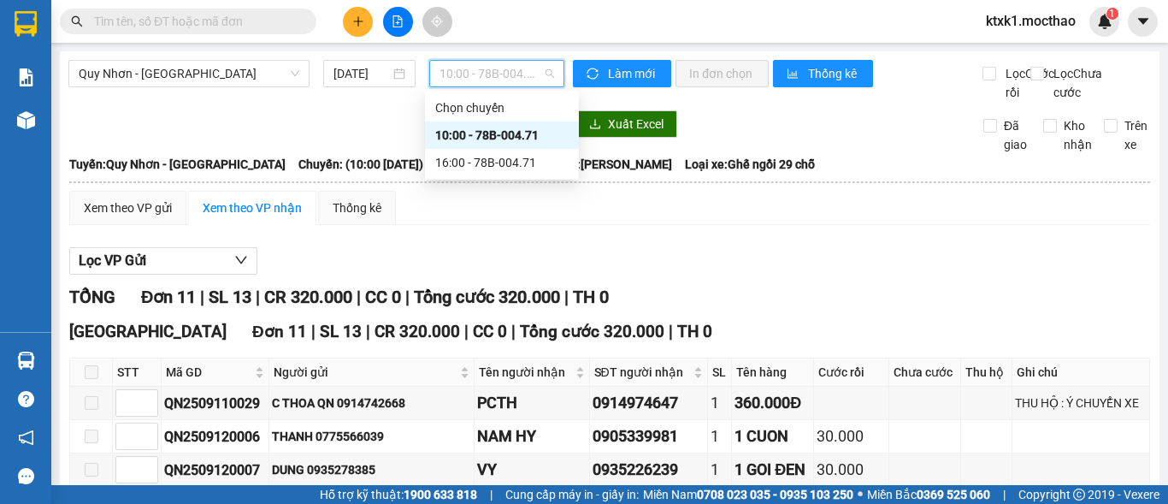
click at [485, 131] on div "10:00 - 78B-004.71" at bounding box center [501, 135] width 133 height 19
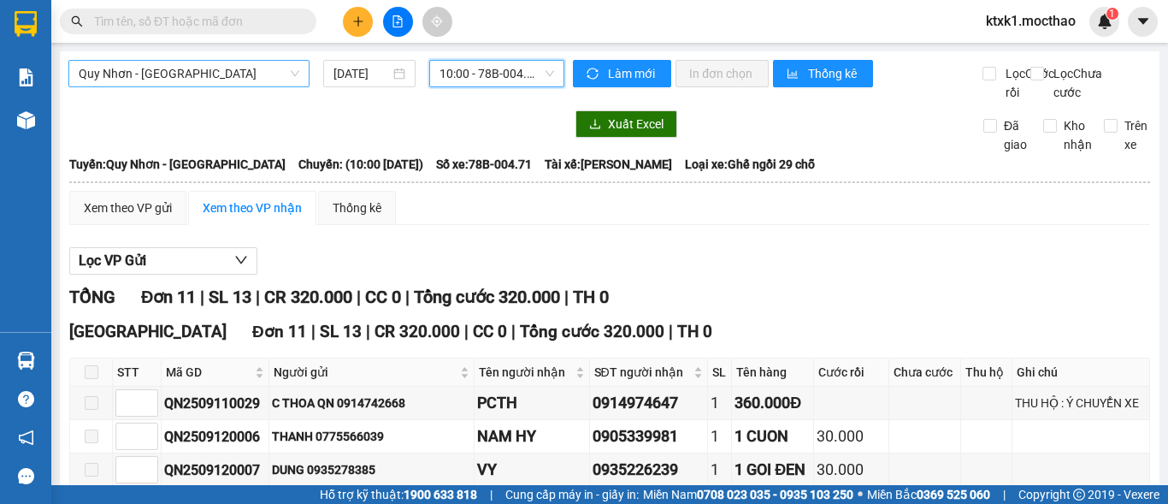
click at [189, 63] on span "Quy Nhơn - [GEOGRAPHIC_DATA]" at bounding box center [189, 74] width 221 height 26
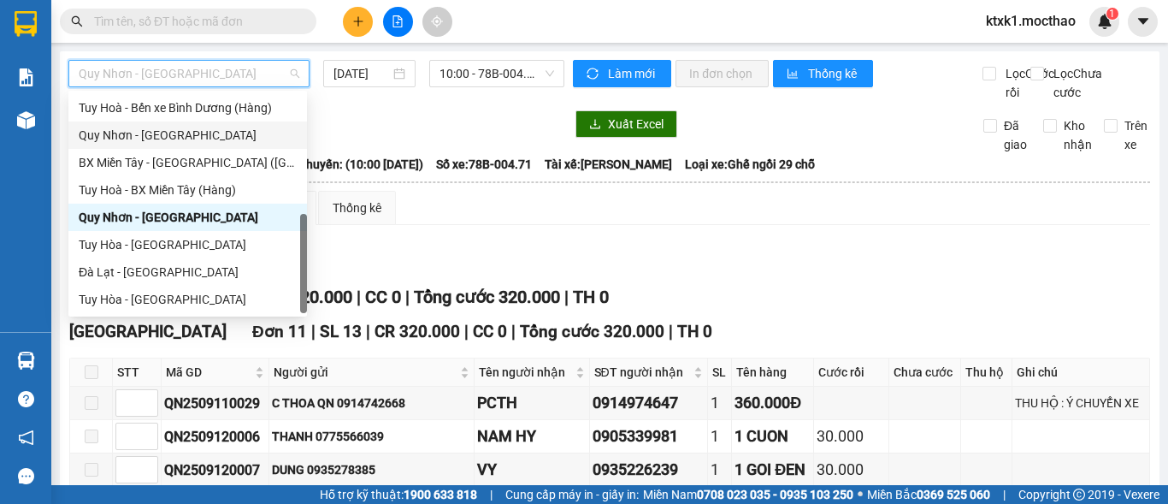
click at [160, 131] on div "Quy Nhơn - [GEOGRAPHIC_DATA]" at bounding box center [188, 135] width 218 height 19
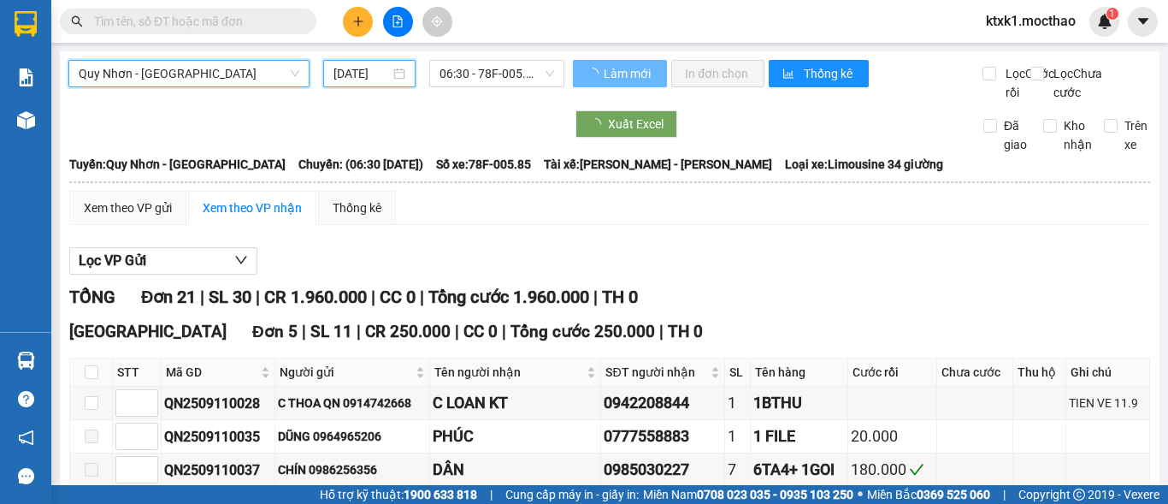
click at [355, 75] on input "[DATE]" at bounding box center [361, 73] width 56 height 19
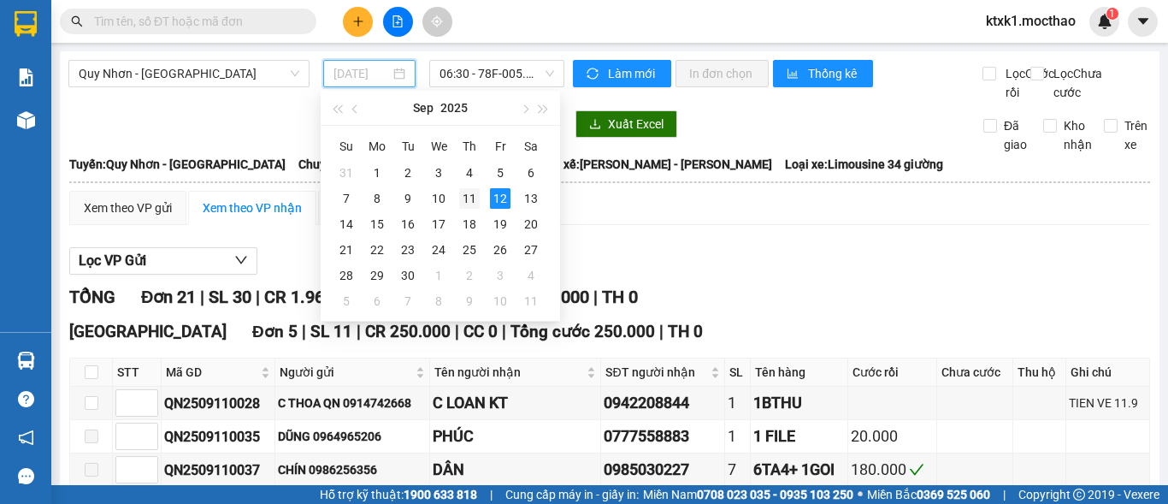
click at [470, 200] on div "11" at bounding box center [469, 198] width 21 height 21
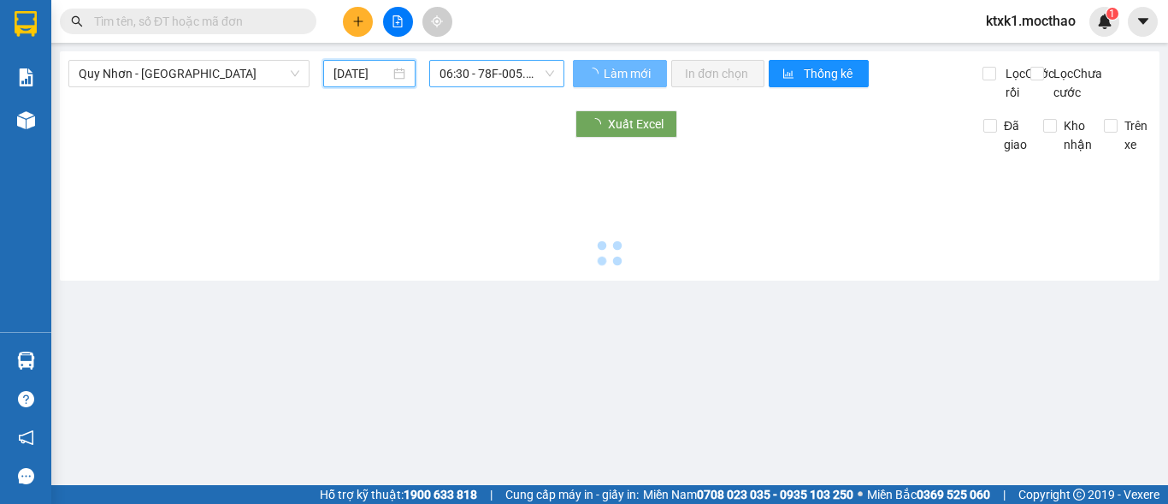
click at [491, 62] on span "06:30 - 78F-005.85" at bounding box center [496, 74] width 115 height 26
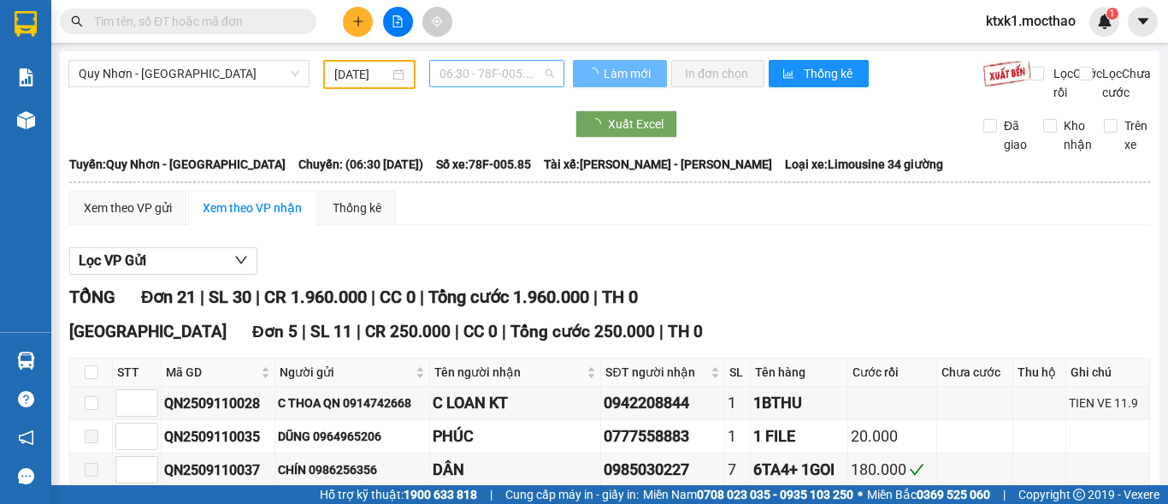
type input "[DATE]"
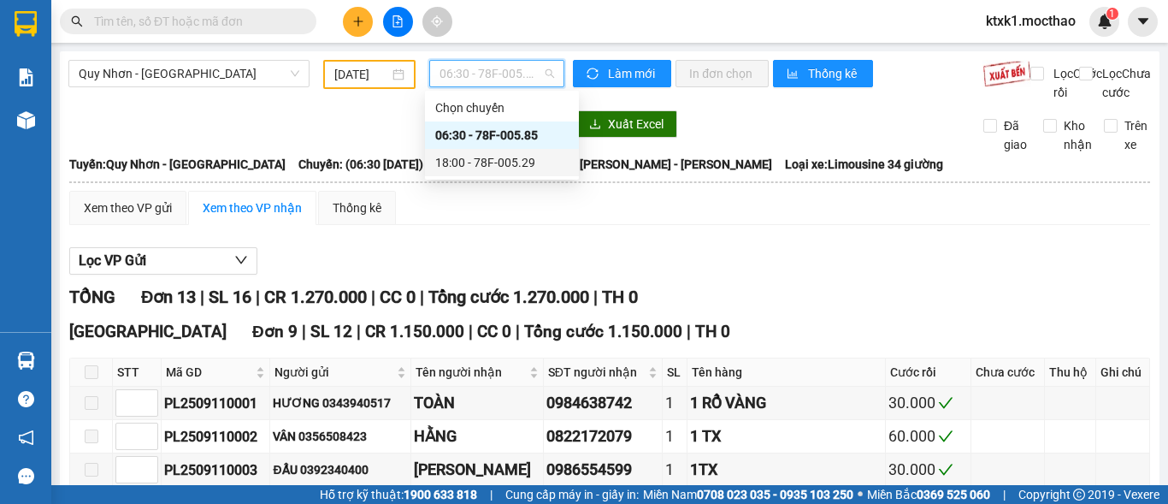
click at [498, 165] on div "18:00 - 78F-005.29" at bounding box center [501, 162] width 133 height 19
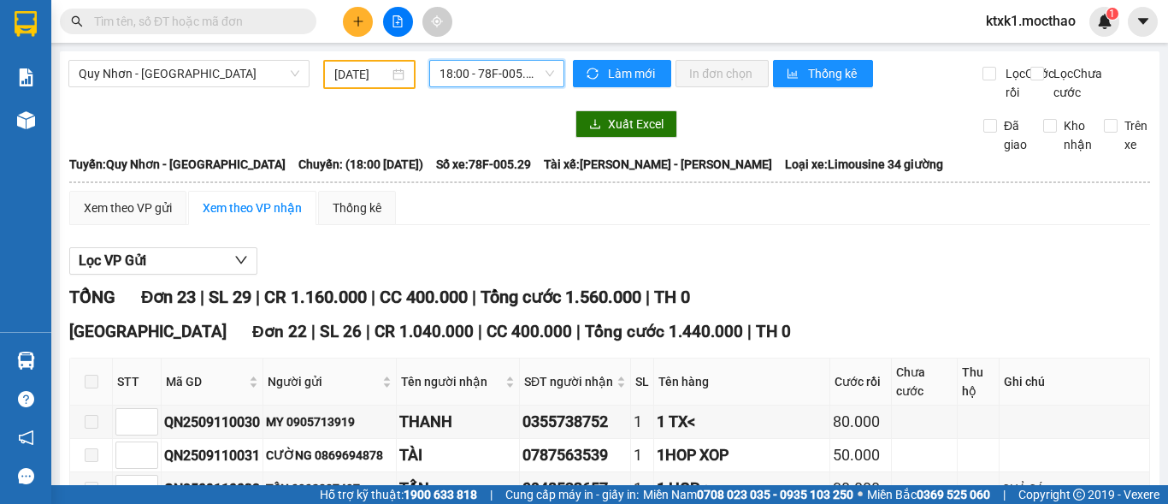
drag, startPoint x: 146, startPoint y: 75, endPoint x: 179, endPoint y: 101, distance: 41.4
click at [147, 75] on span "Quy Nhơn - [GEOGRAPHIC_DATA]" at bounding box center [189, 74] width 221 height 26
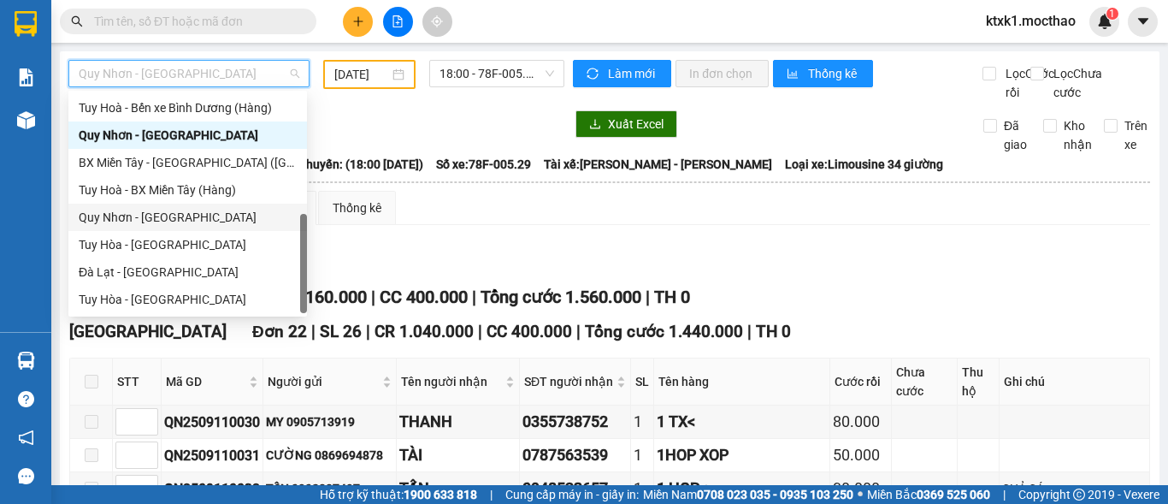
scroll to position [127, 0]
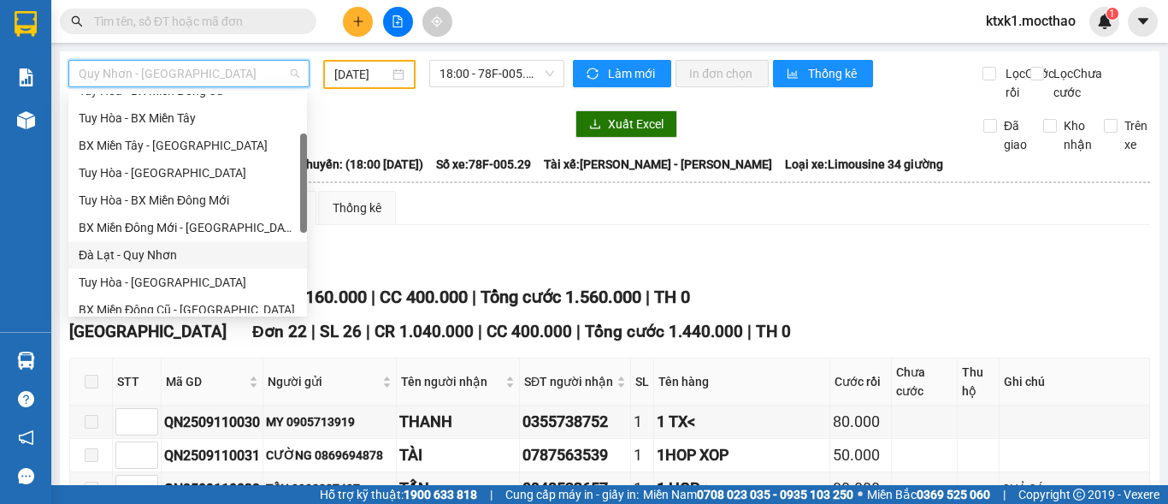
click at [149, 254] on div "Đà Lạt - Quy Nhơn" at bounding box center [188, 254] width 218 height 19
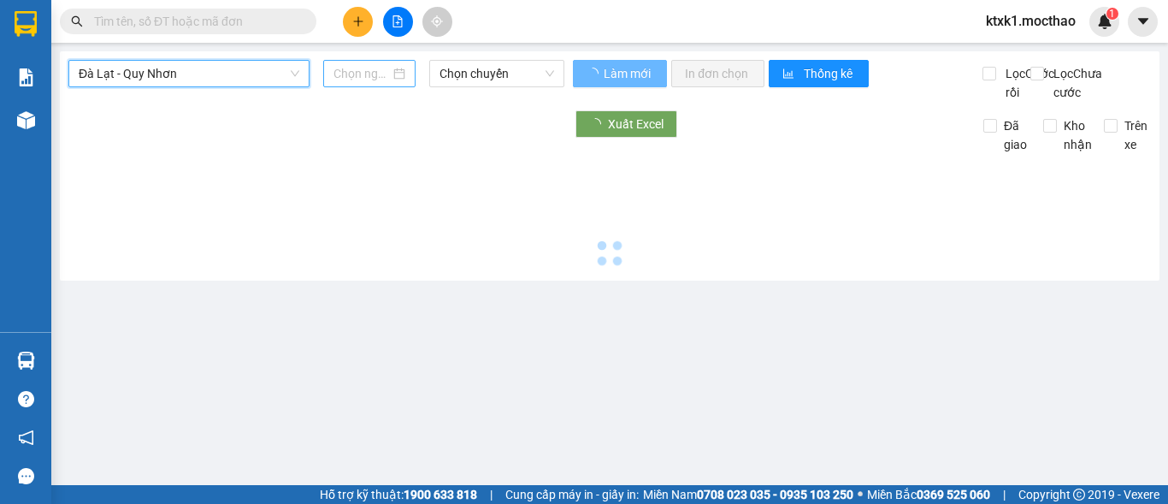
type input "[DATE]"
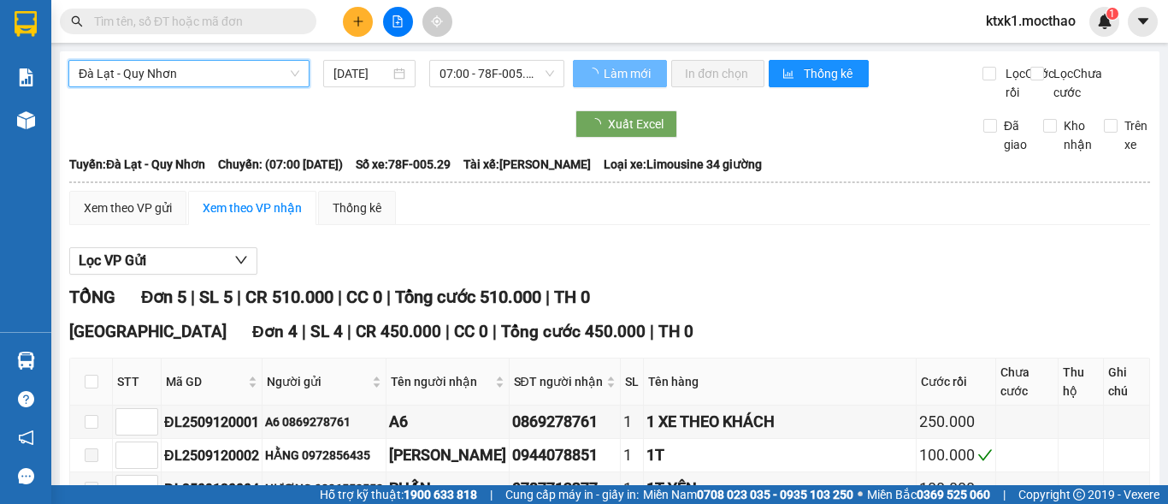
click at [464, 76] on span "07:00 - 78F-005.29" at bounding box center [496, 74] width 115 height 26
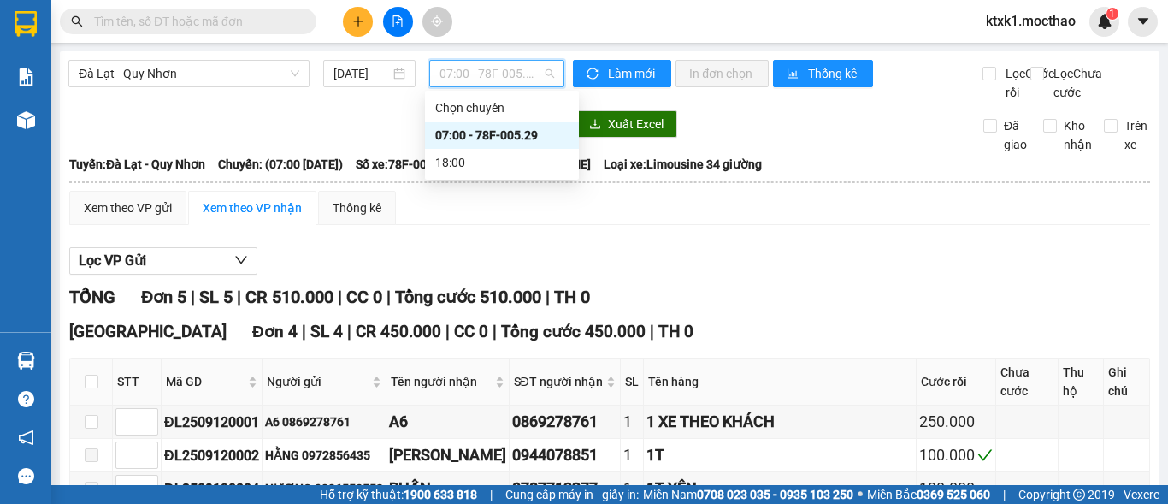
drag, startPoint x: 522, startPoint y: 139, endPoint x: 533, endPoint y: 177, distance: 39.0
click at [522, 139] on div "07:00 - 78F-005.29" at bounding box center [501, 135] width 133 height 19
